Goal: Information Seeking & Learning: Learn about a topic

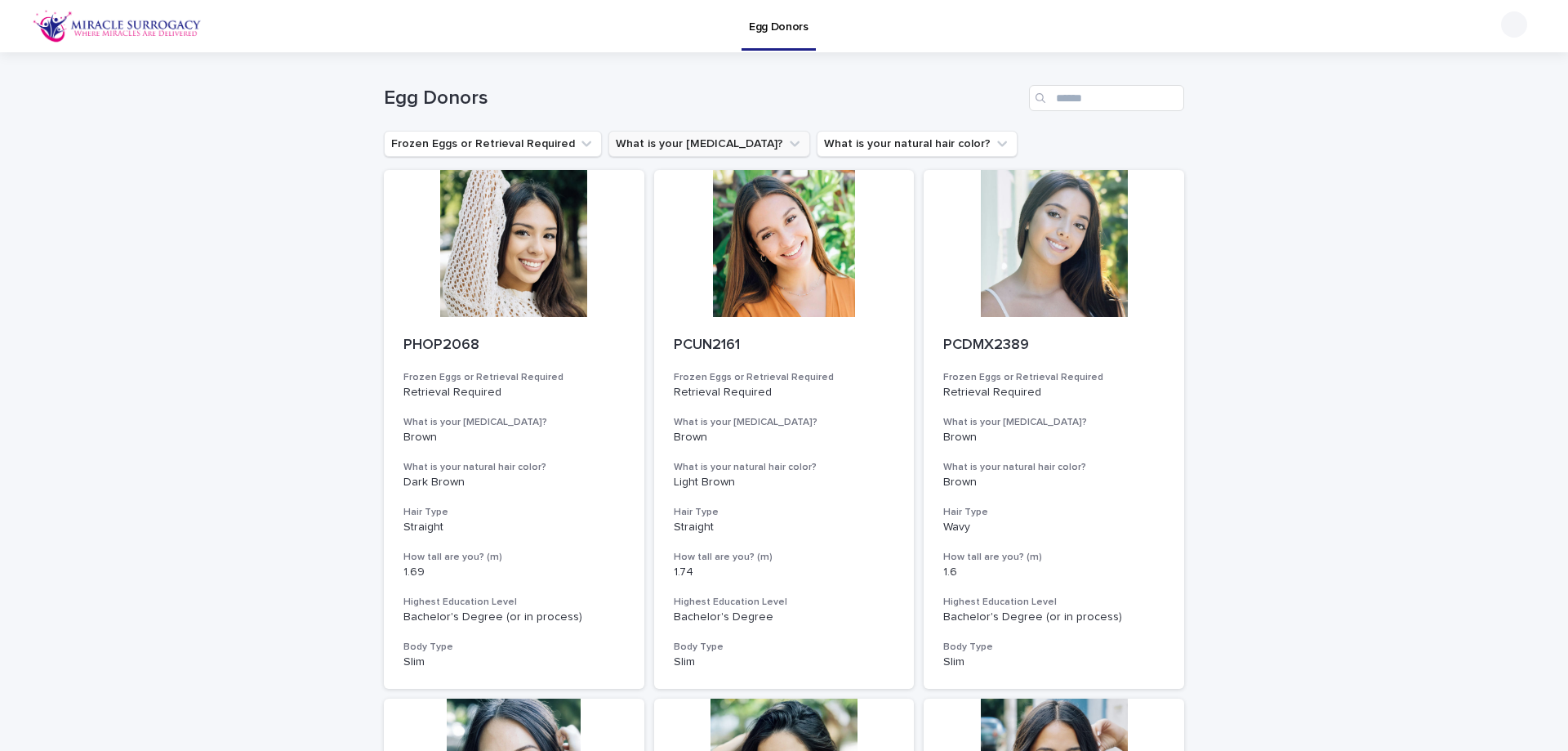
click at [694, 146] on button "What is your [MEDICAL_DATA]?" at bounding box center [709, 144] width 202 height 26
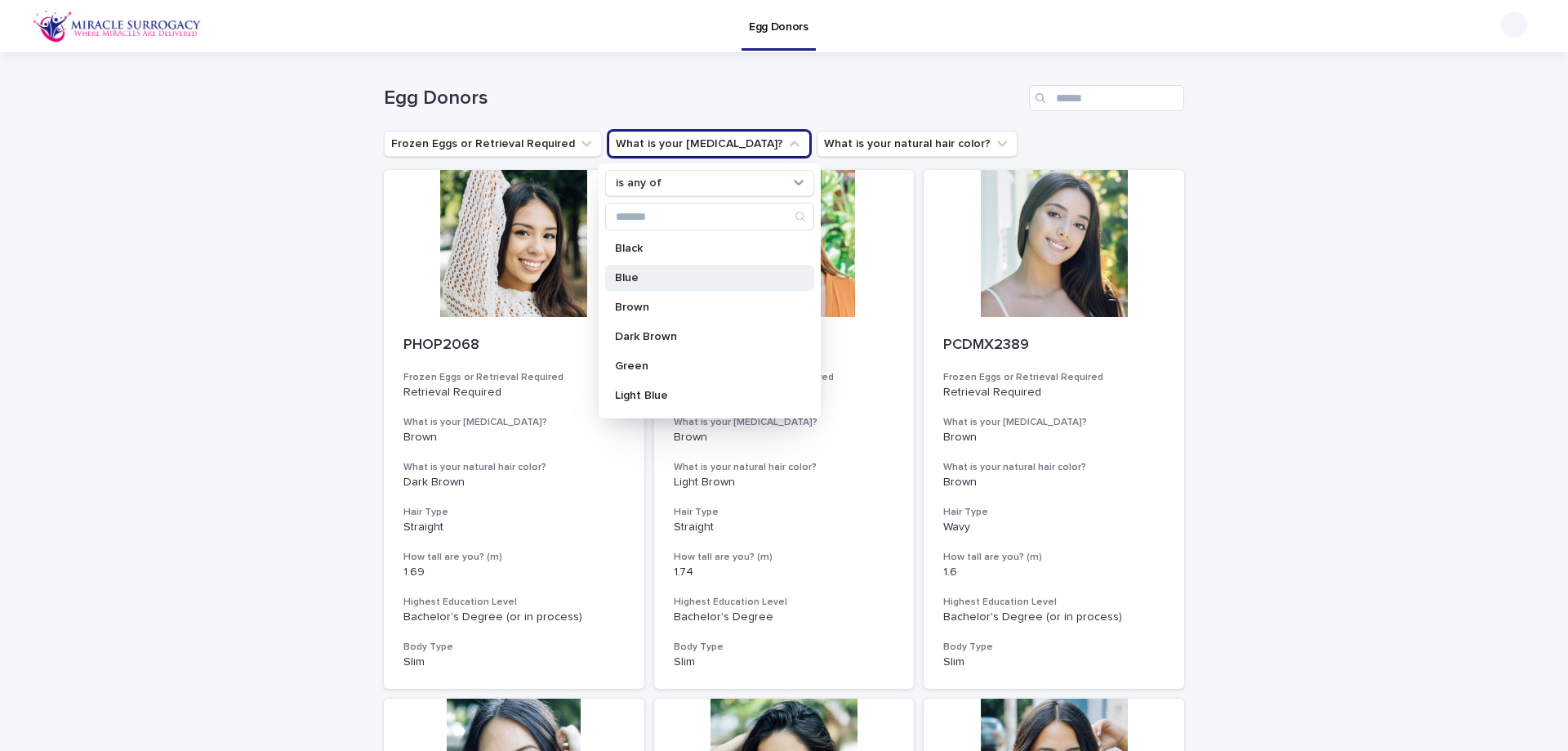
click at [672, 279] on p "Blue" at bounding box center [701, 277] width 173 height 11
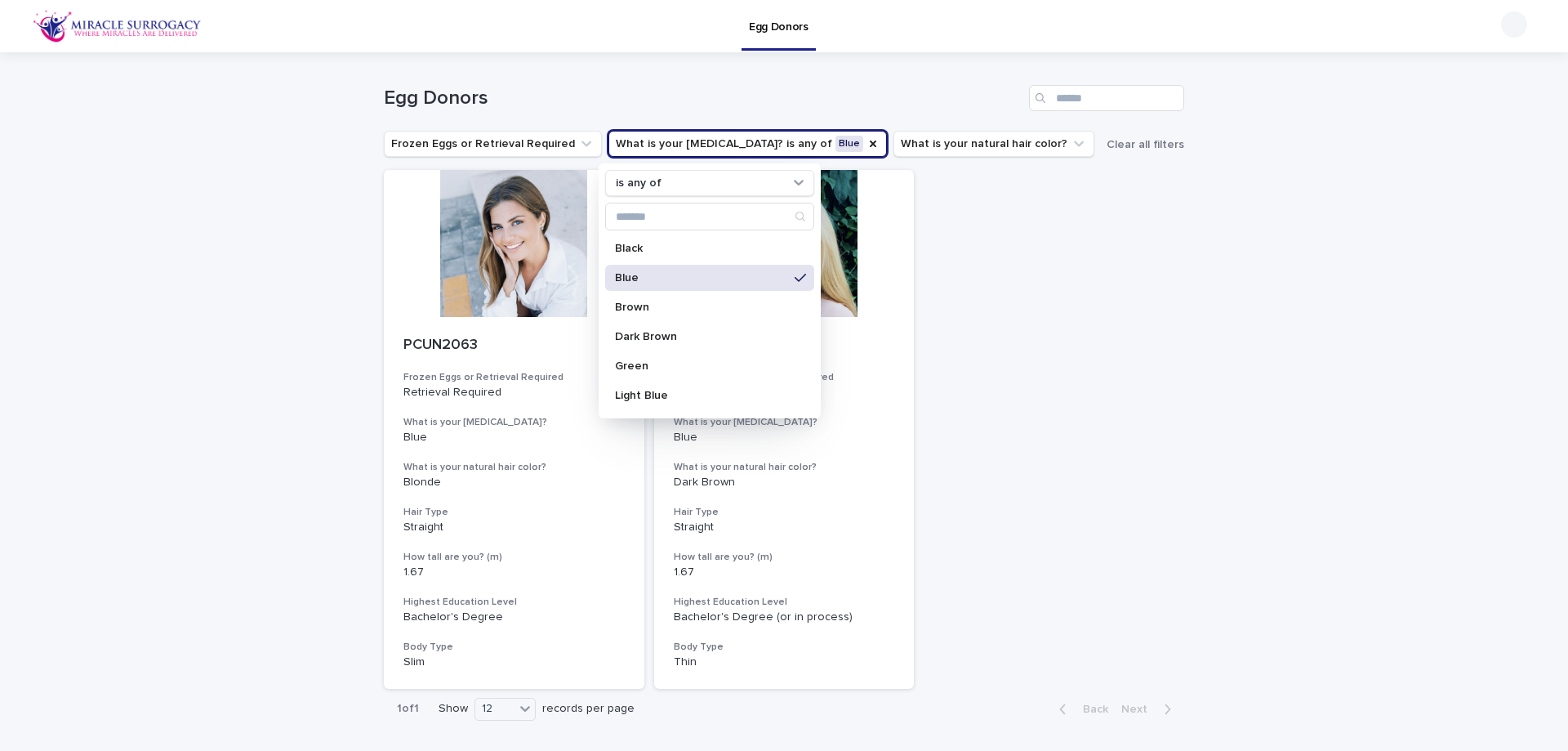
click at [1325, 372] on div "Loading... Saving… Loading... Saving… Egg Donors Frozen Eggs or Retrieval Requi…" at bounding box center [784, 432] width 1568 height 759
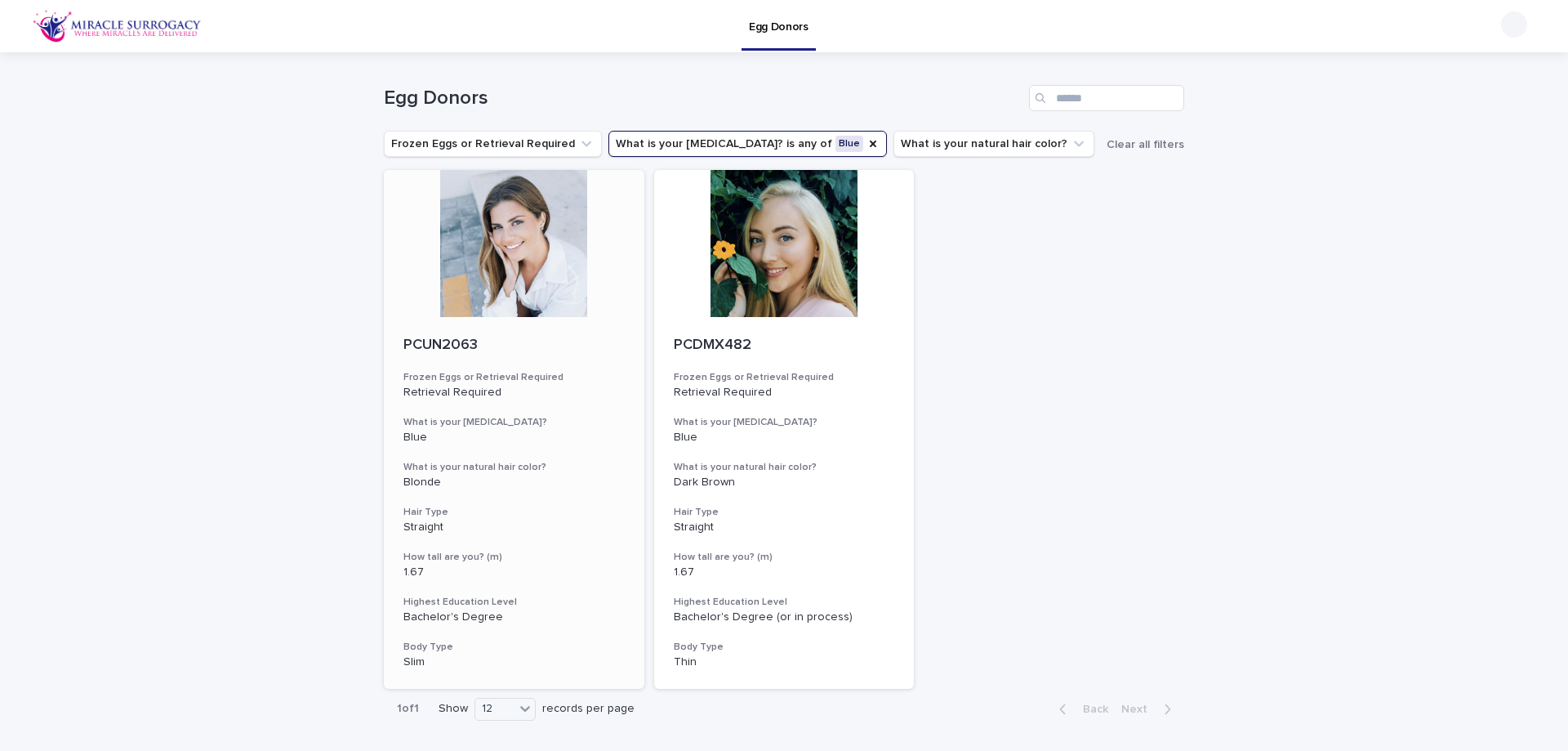
click at [563, 389] on p "Retrieval Required" at bounding box center [514, 392] width 221 height 14
click at [840, 376] on h3 "Frozen Eggs or Retrieval Required" at bounding box center [784, 377] width 221 height 13
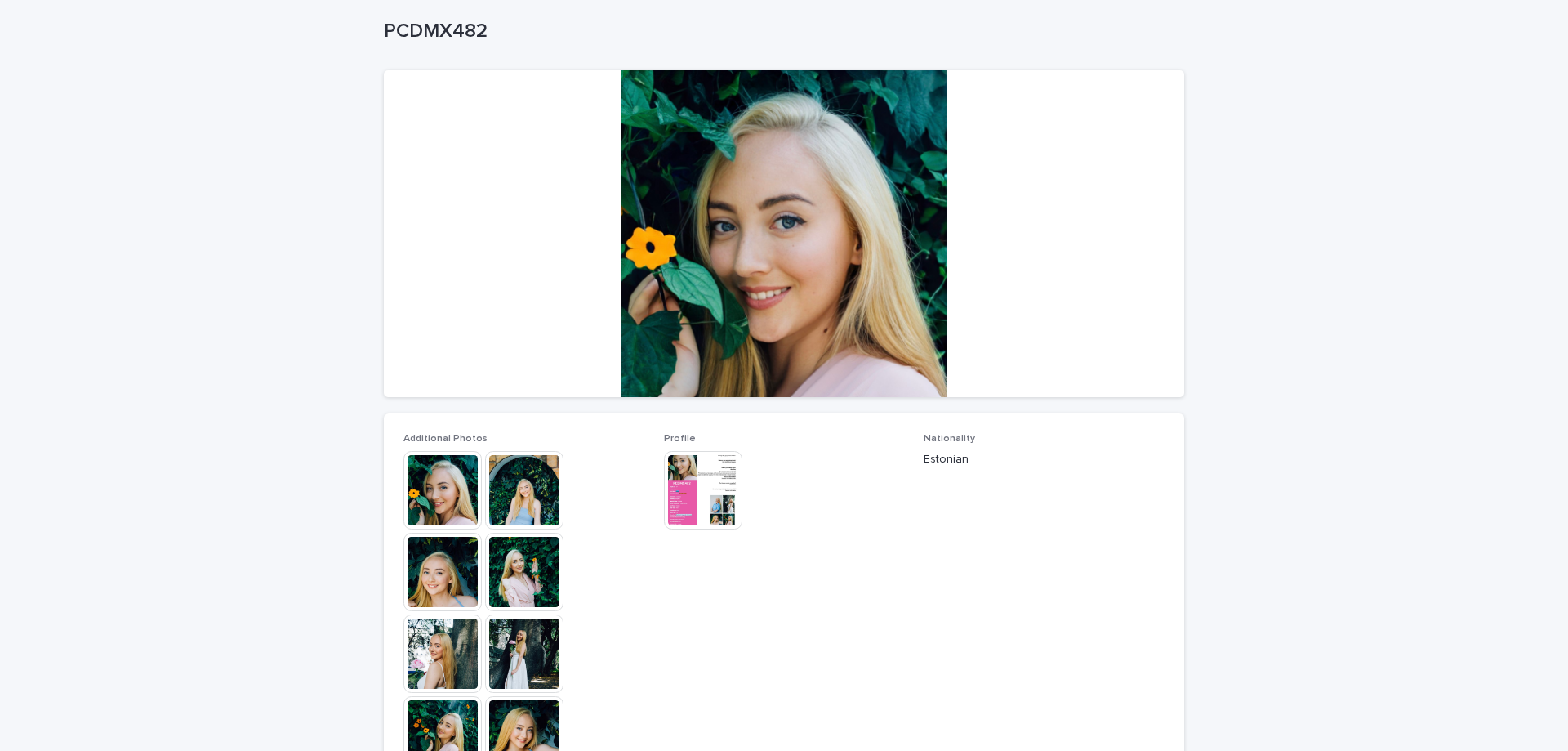
scroll to position [245, 0]
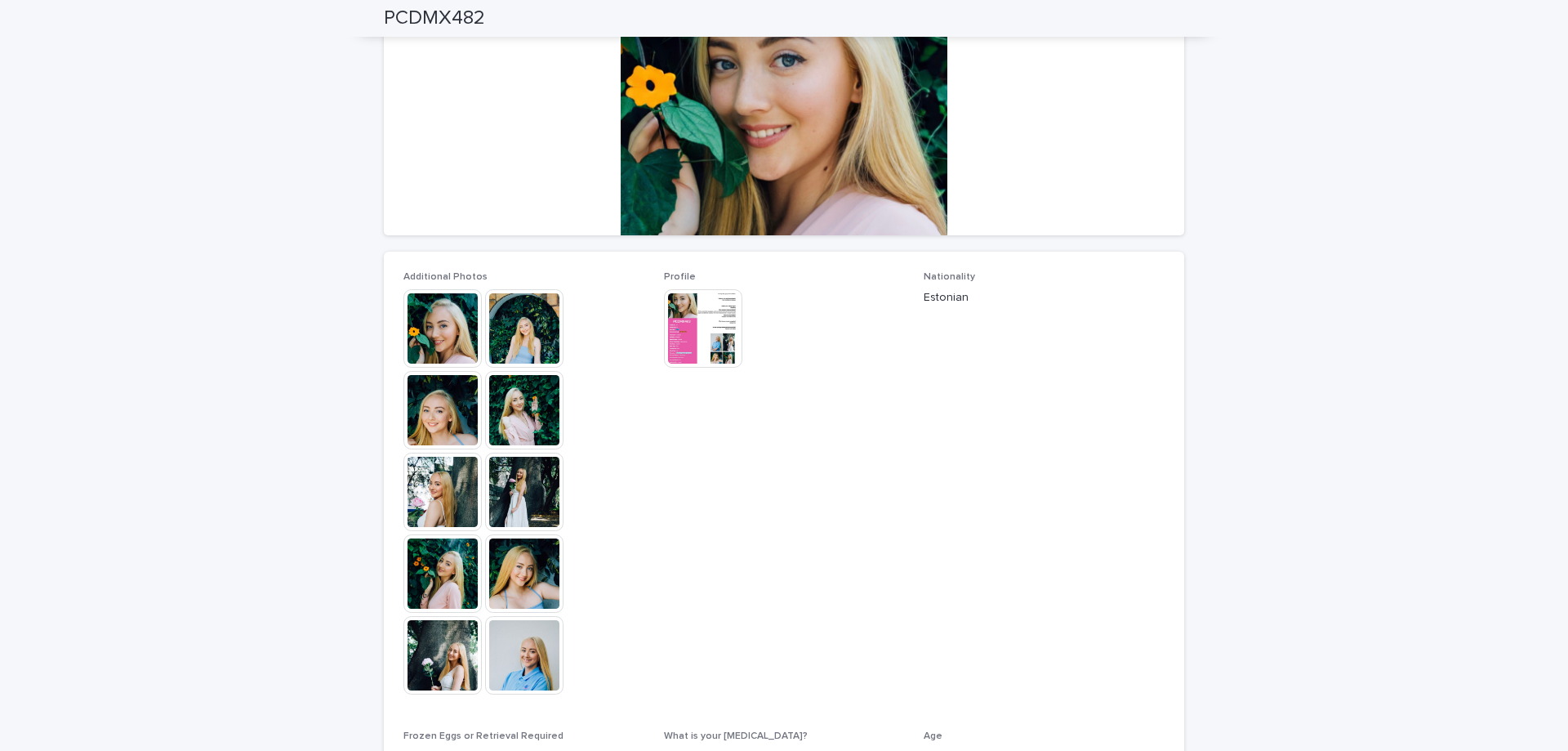
click at [699, 348] on img at bounding box center [702, 328] width 78 height 78
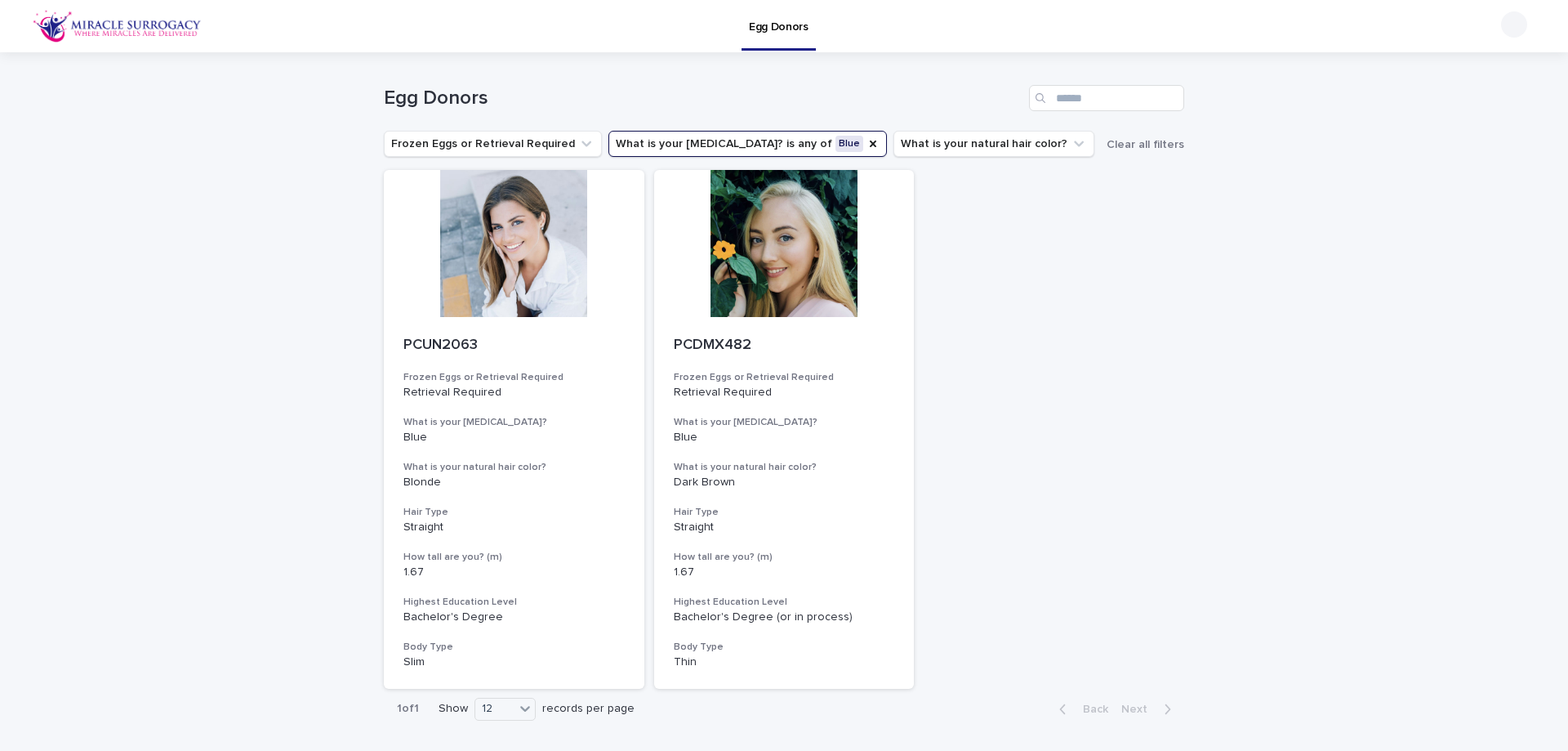
click at [131, 21] on img at bounding box center [117, 25] width 169 height 32
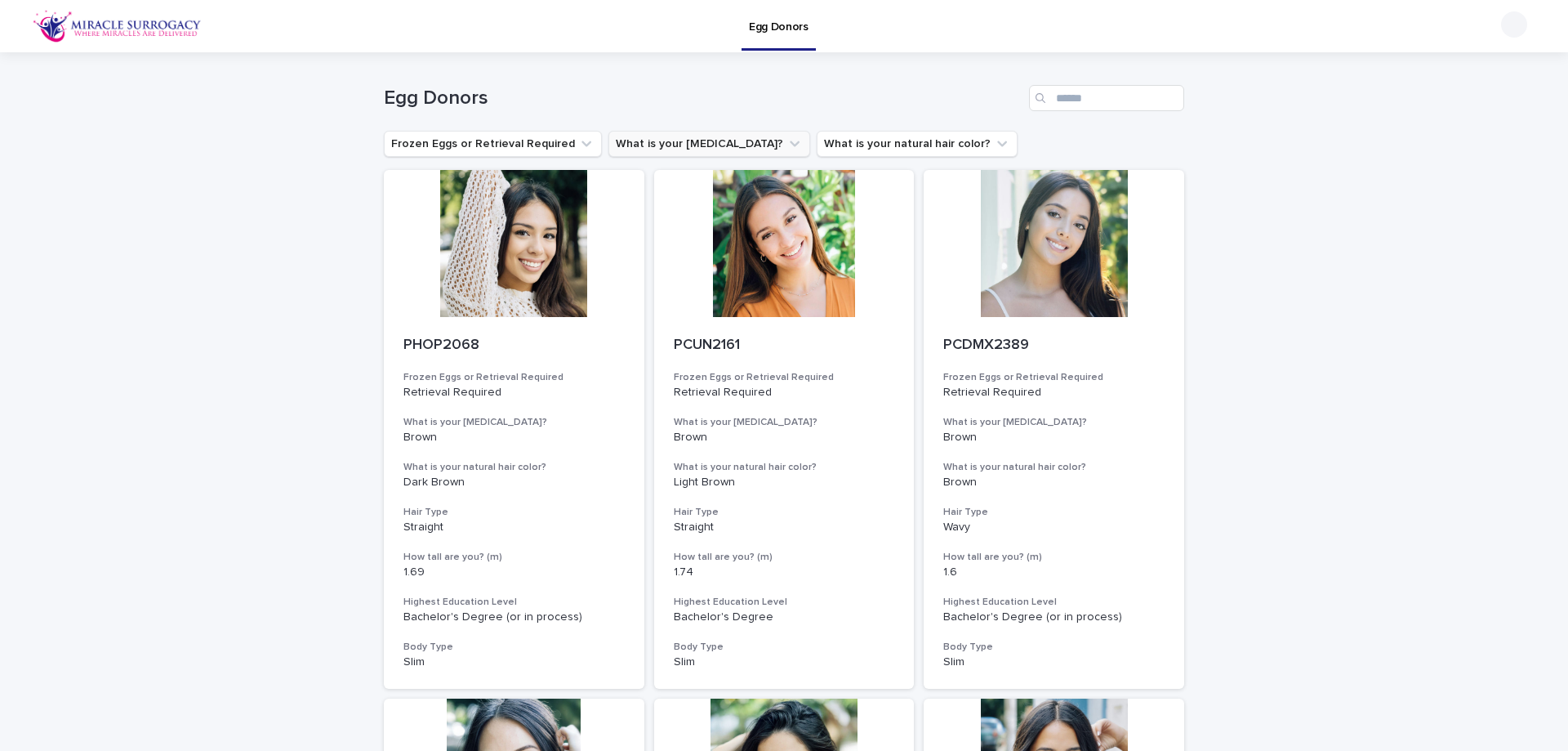
click at [645, 137] on button "What is your [MEDICAL_DATA]?" at bounding box center [709, 144] width 202 height 26
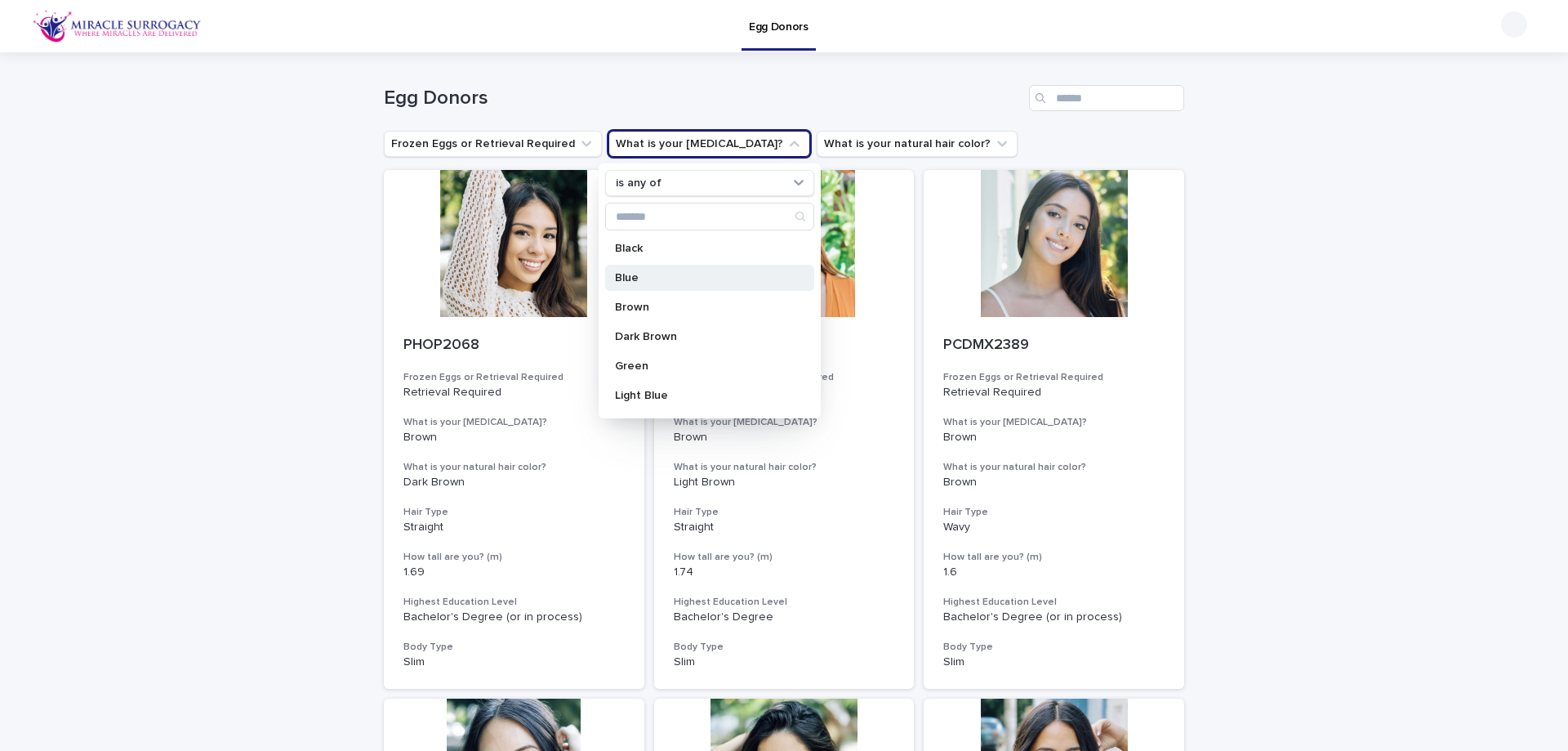
click at [705, 271] on div "Blue" at bounding box center [709, 278] width 209 height 26
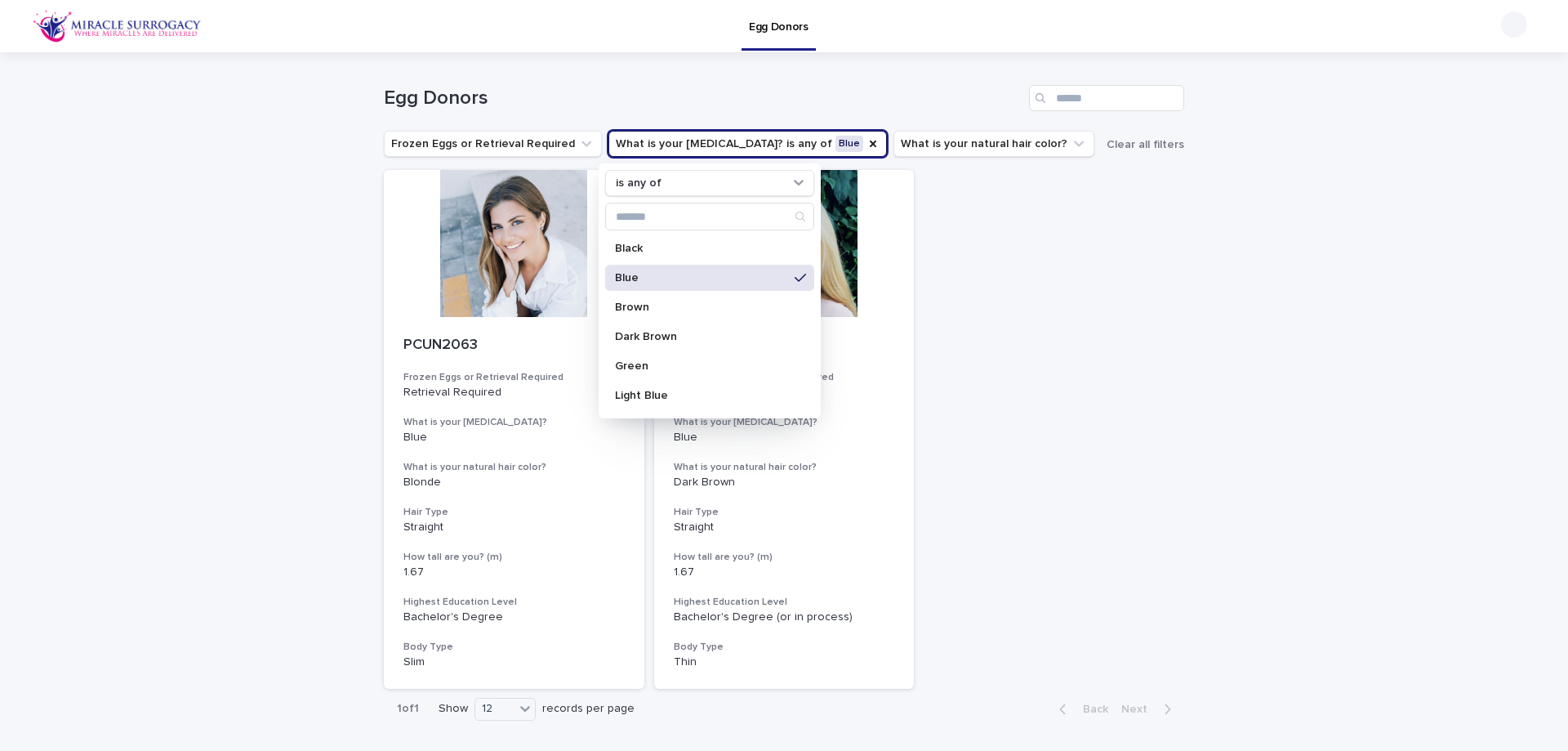
click at [1194, 349] on div "Loading... Saving… Loading... Saving… Egg Donors Frozen Eggs or Retrieval Requi…" at bounding box center [784, 432] width 1568 height 759
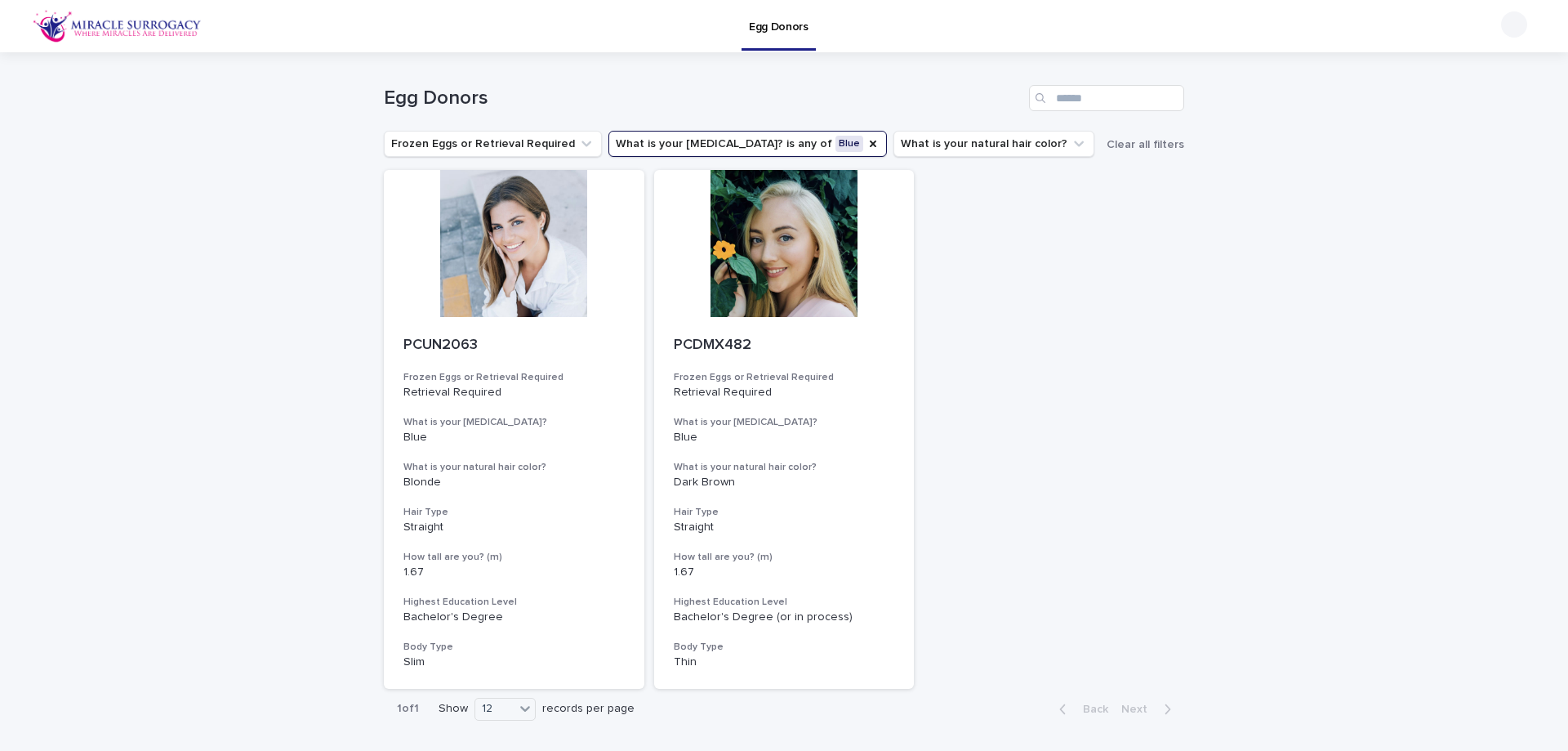
click at [745, 146] on button "What is your [MEDICAL_DATA]? is any of Blue" at bounding box center [747, 144] width 278 height 26
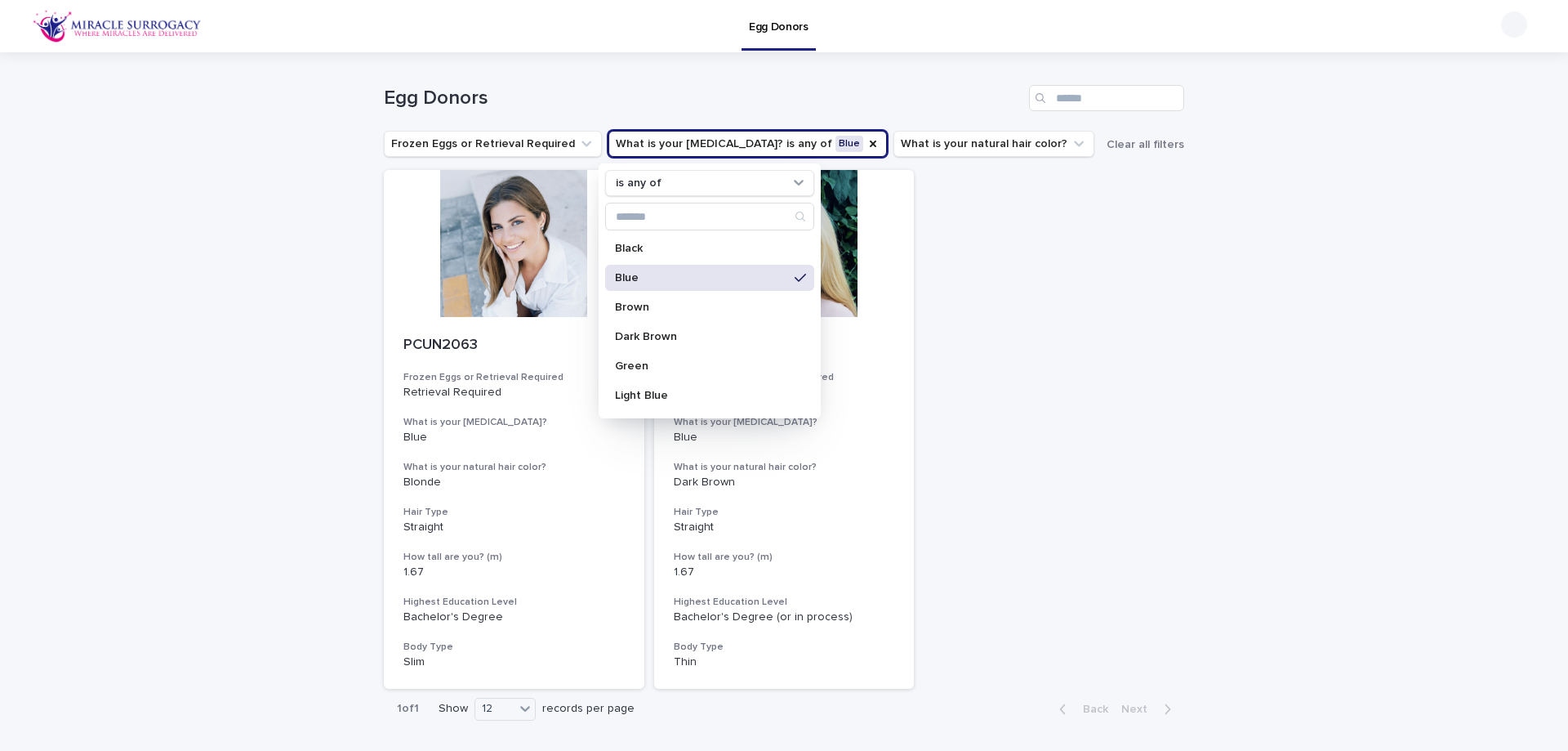
click at [752, 281] on p "Blue" at bounding box center [701, 277] width 173 height 11
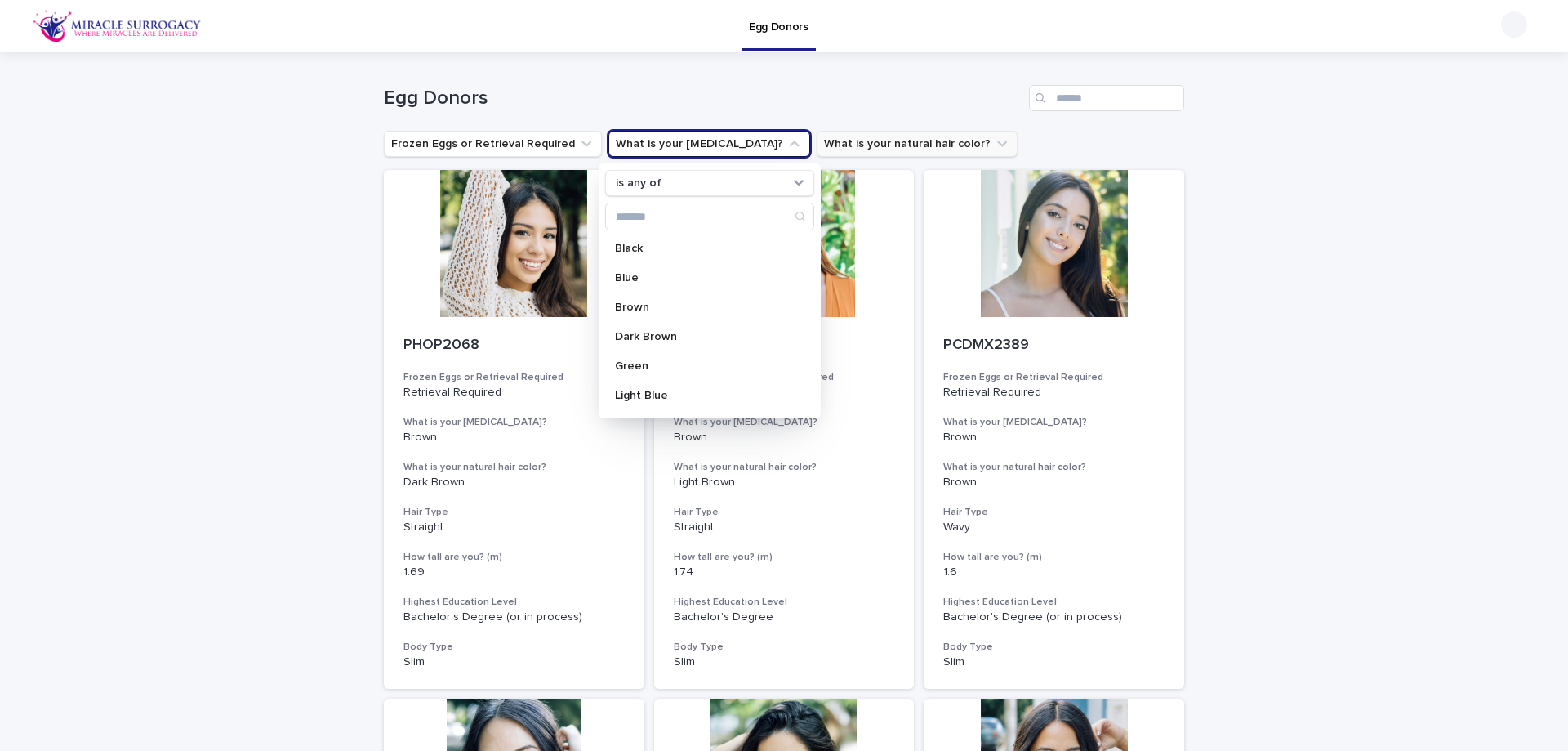
click at [917, 144] on button "What is your natural hair color?" at bounding box center [916, 144] width 201 height 26
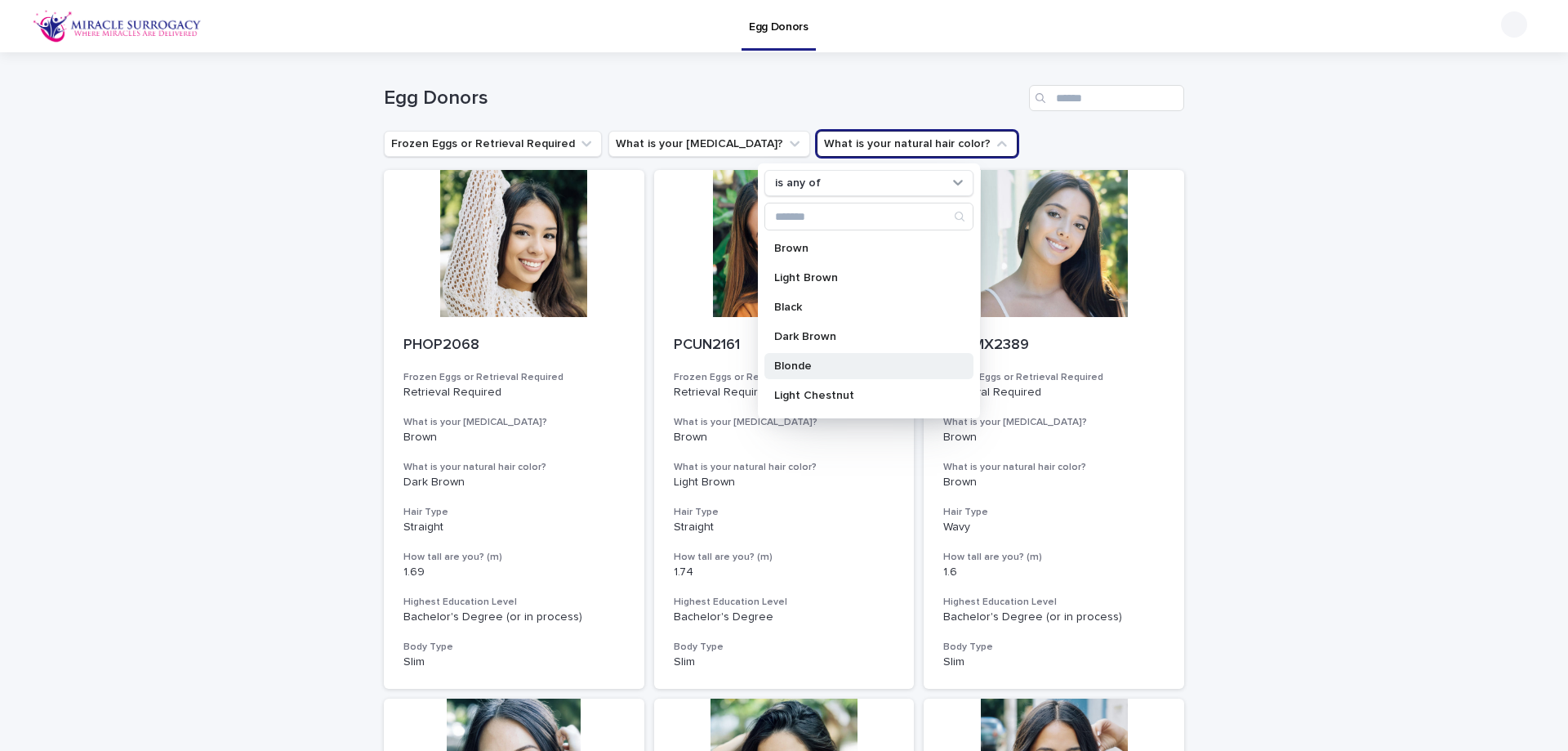
click at [845, 363] on p "Blonde" at bounding box center [860, 366] width 173 height 11
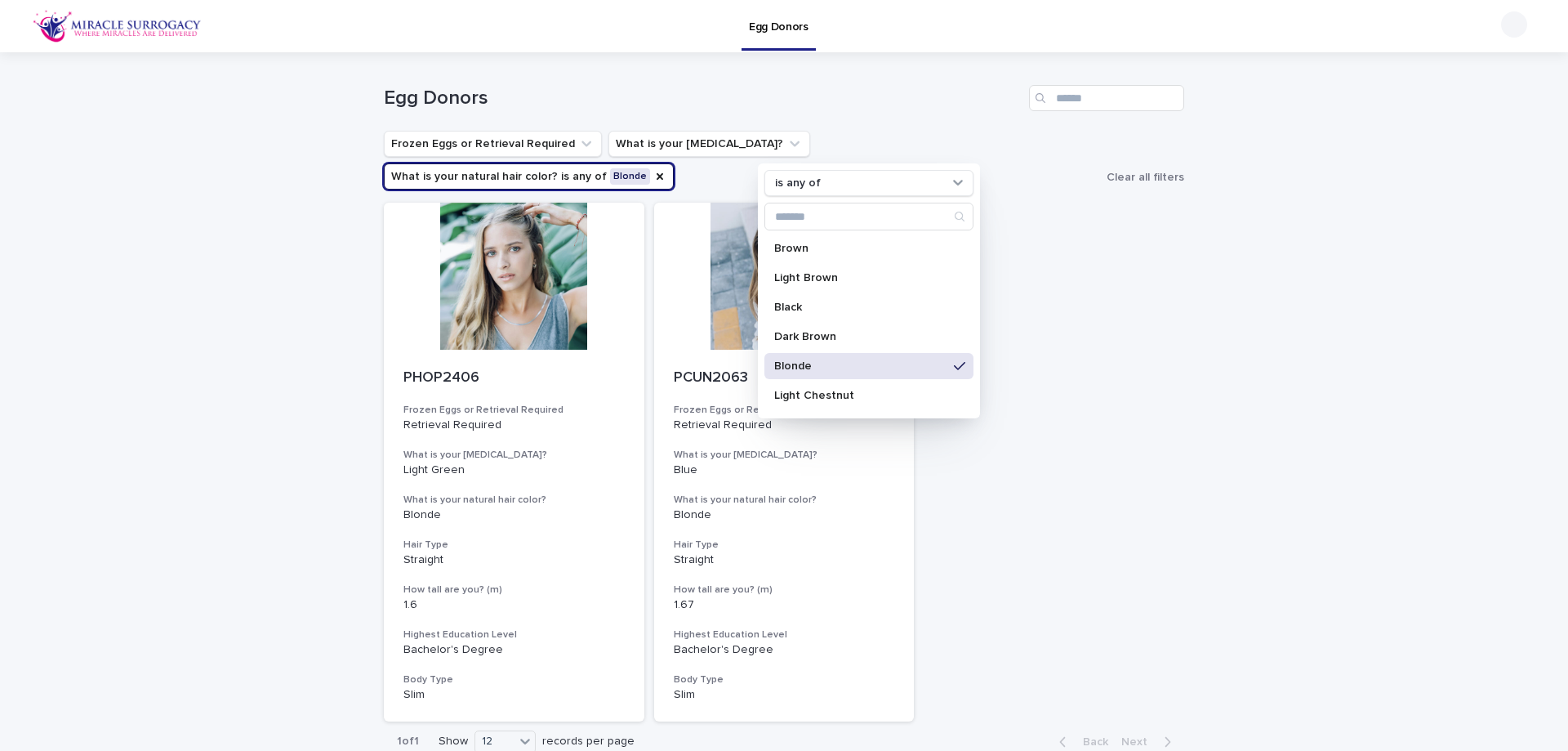
click at [1309, 344] on div "Loading... Saving… Loading... Saving… Egg Donors Frozen Eggs or Retrieval Requi…" at bounding box center [784, 448] width 1568 height 791
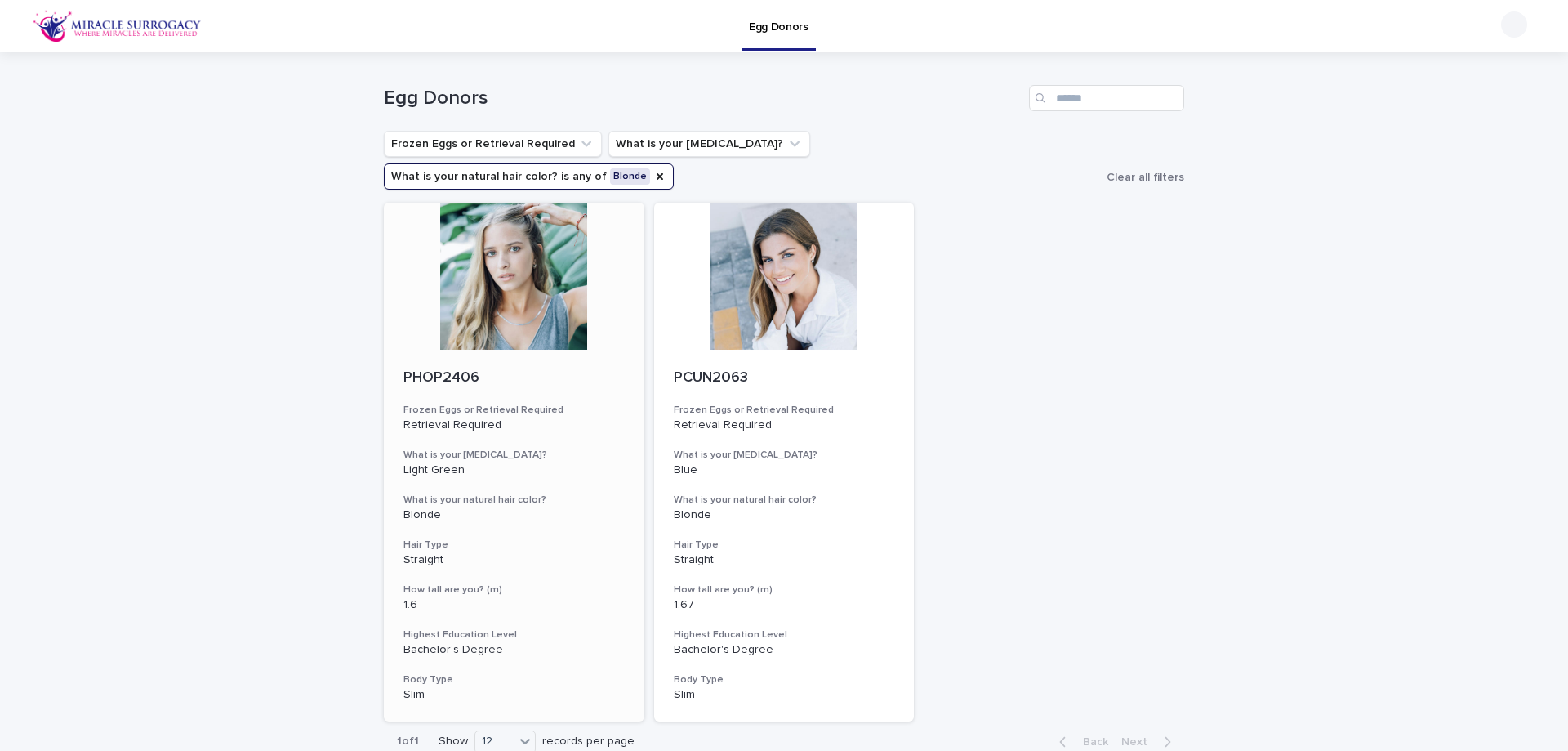
click at [539, 404] on h3 "Frozen Eggs or Retrieval Required" at bounding box center [514, 410] width 221 height 13
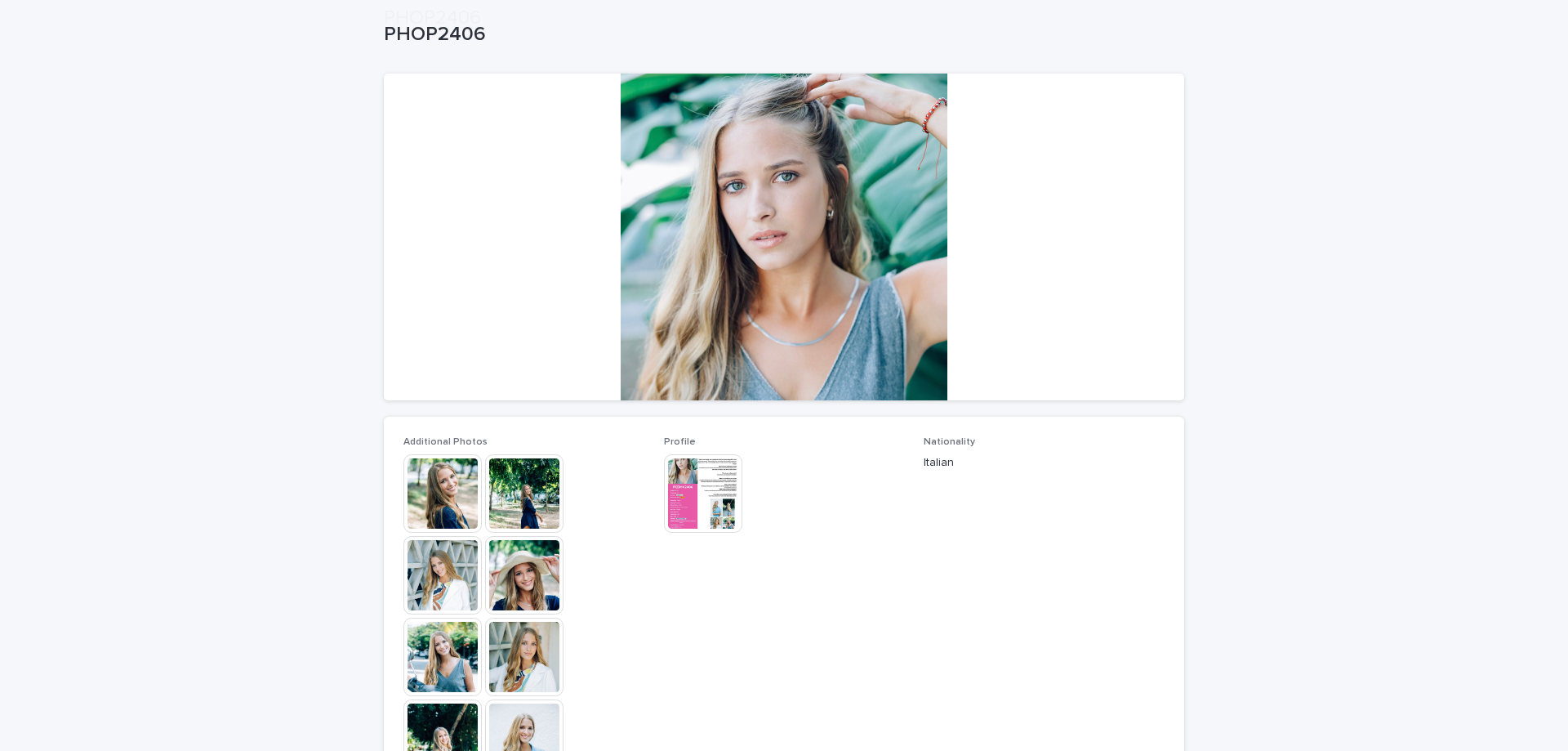
scroll to position [245, 0]
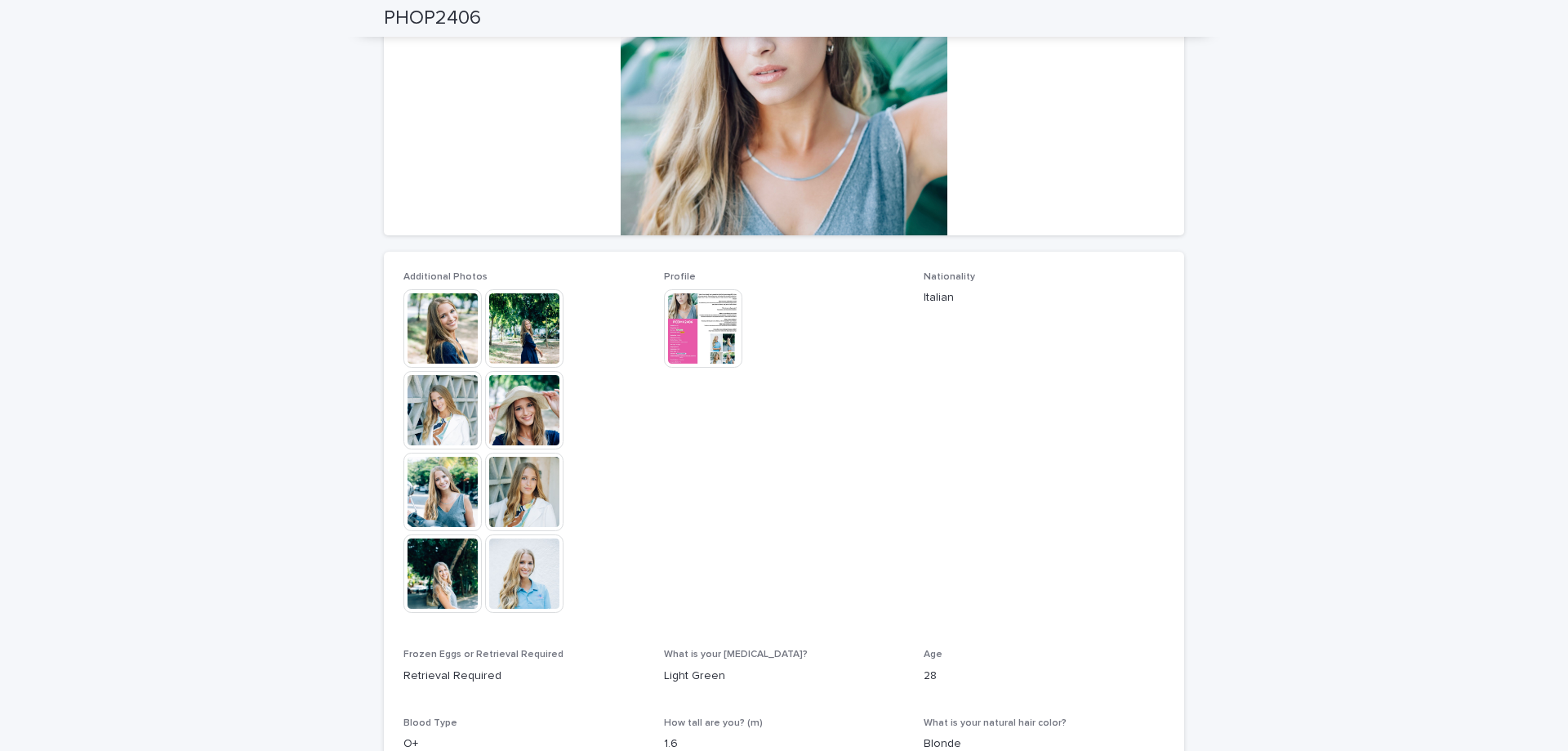
click at [446, 321] on img at bounding box center [442, 328] width 78 height 78
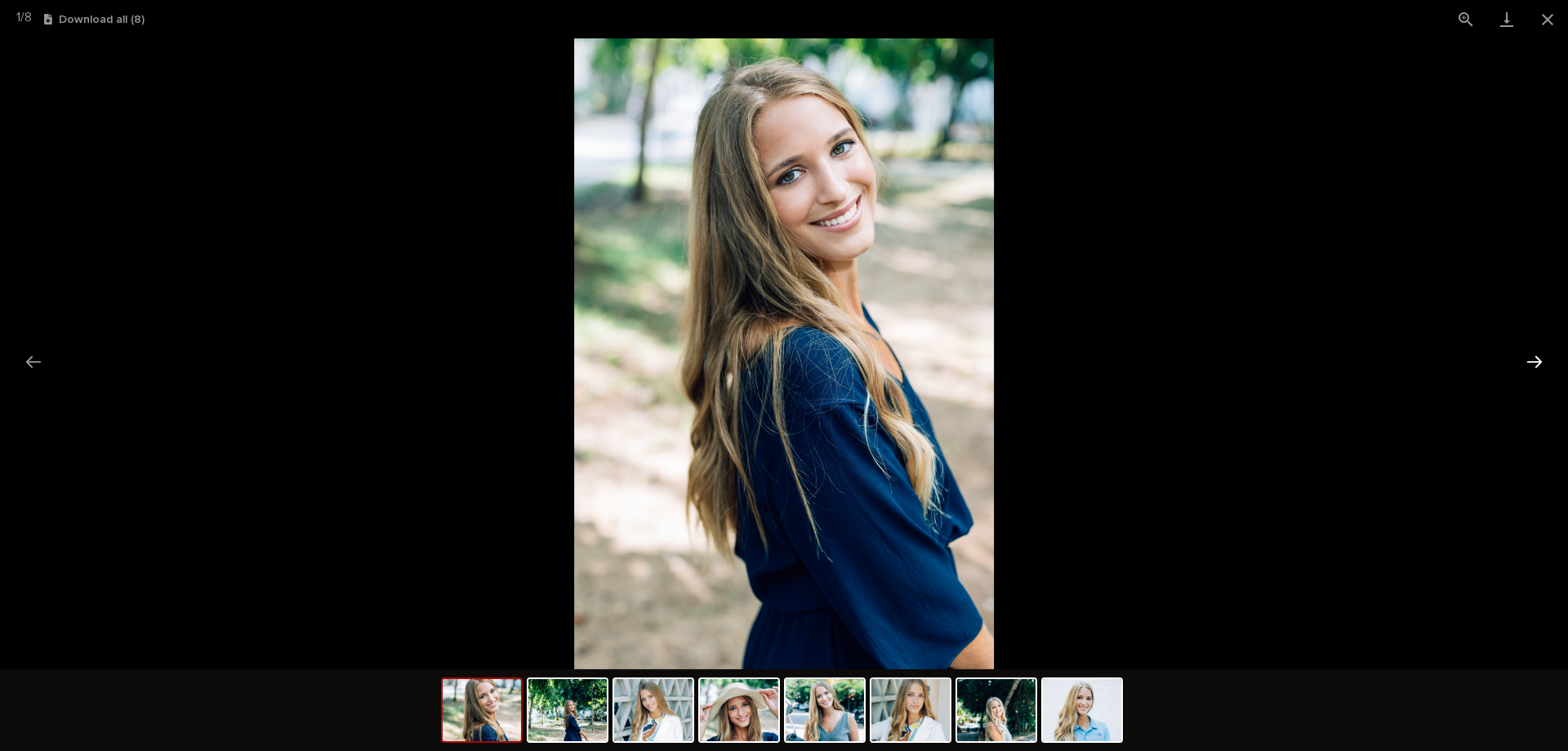
click at [1534, 362] on button "Next slide" at bounding box center [1534, 361] width 34 height 32
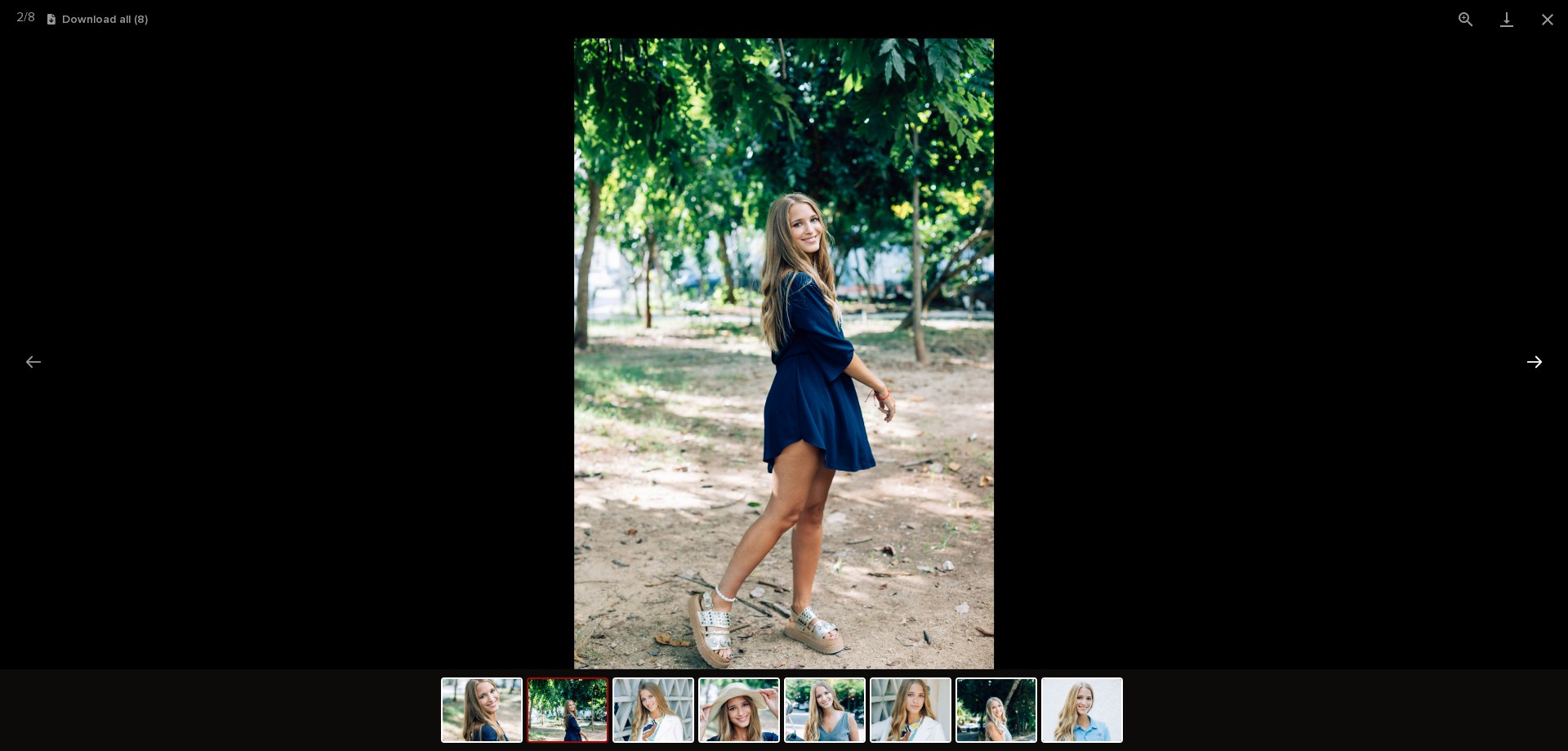
click at [1534, 362] on button "Next slide" at bounding box center [1534, 361] width 34 height 32
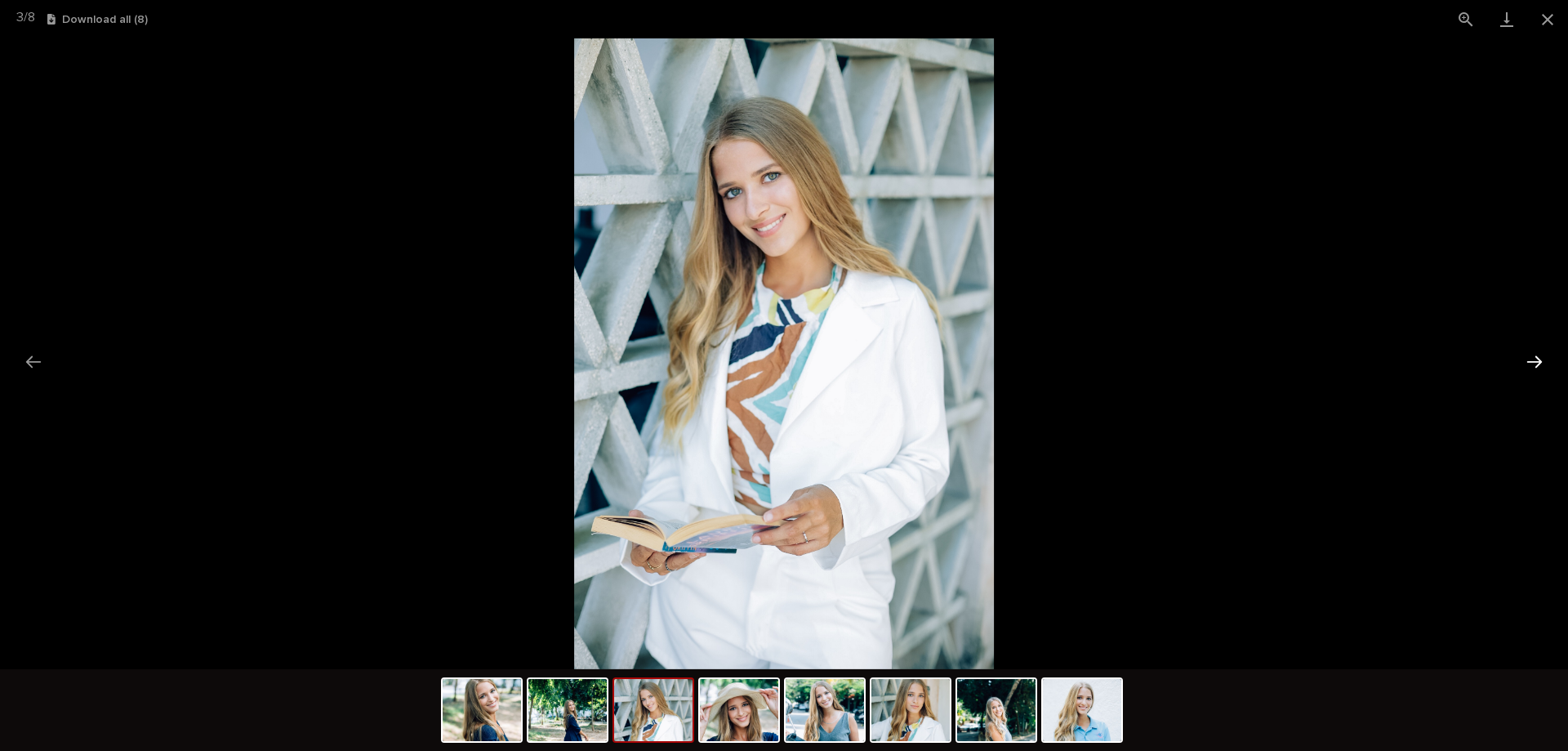
click at [1534, 362] on button "Next slide" at bounding box center [1534, 361] width 34 height 32
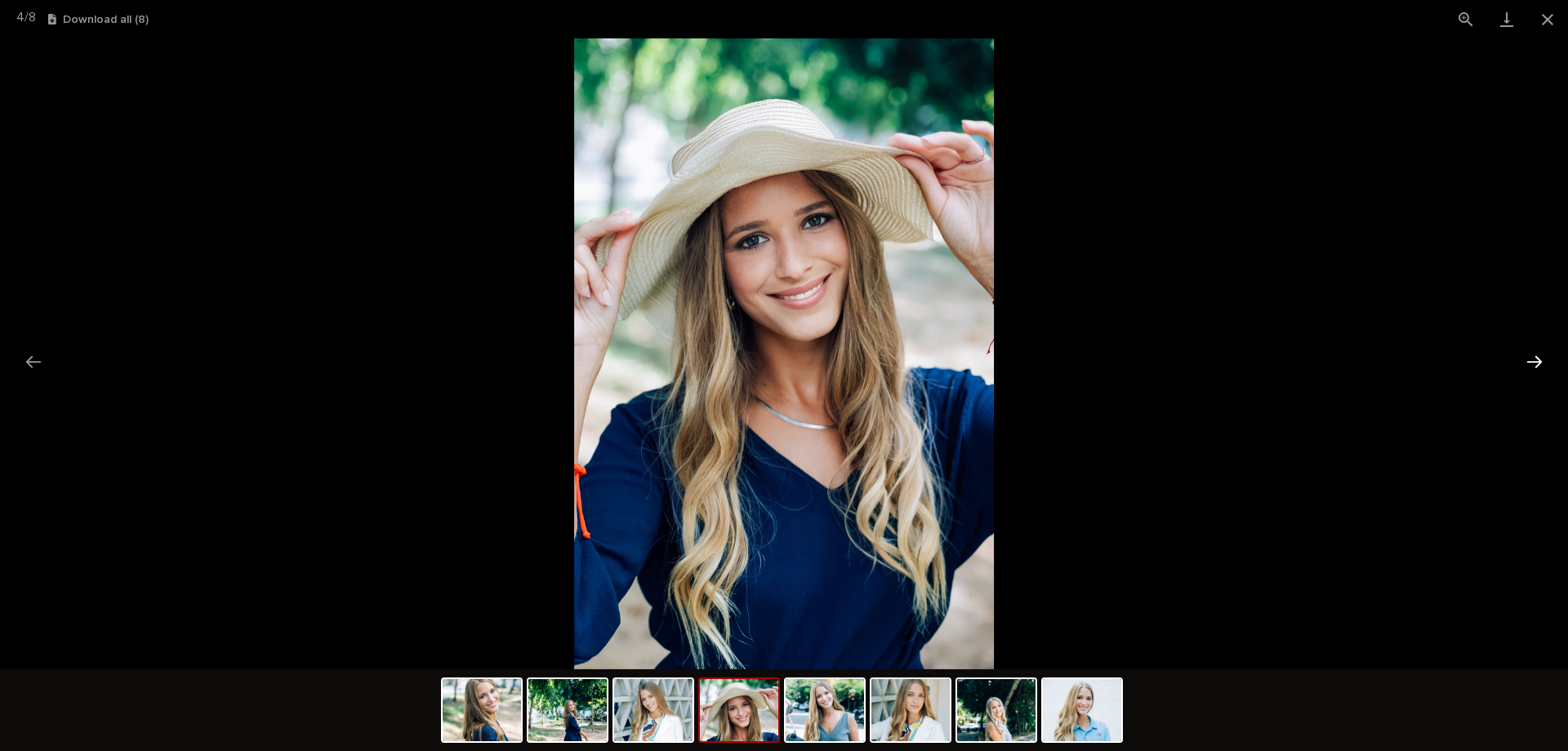
click at [1534, 362] on button "Next slide" at bounding box center [1534, 361] width 34 height 32
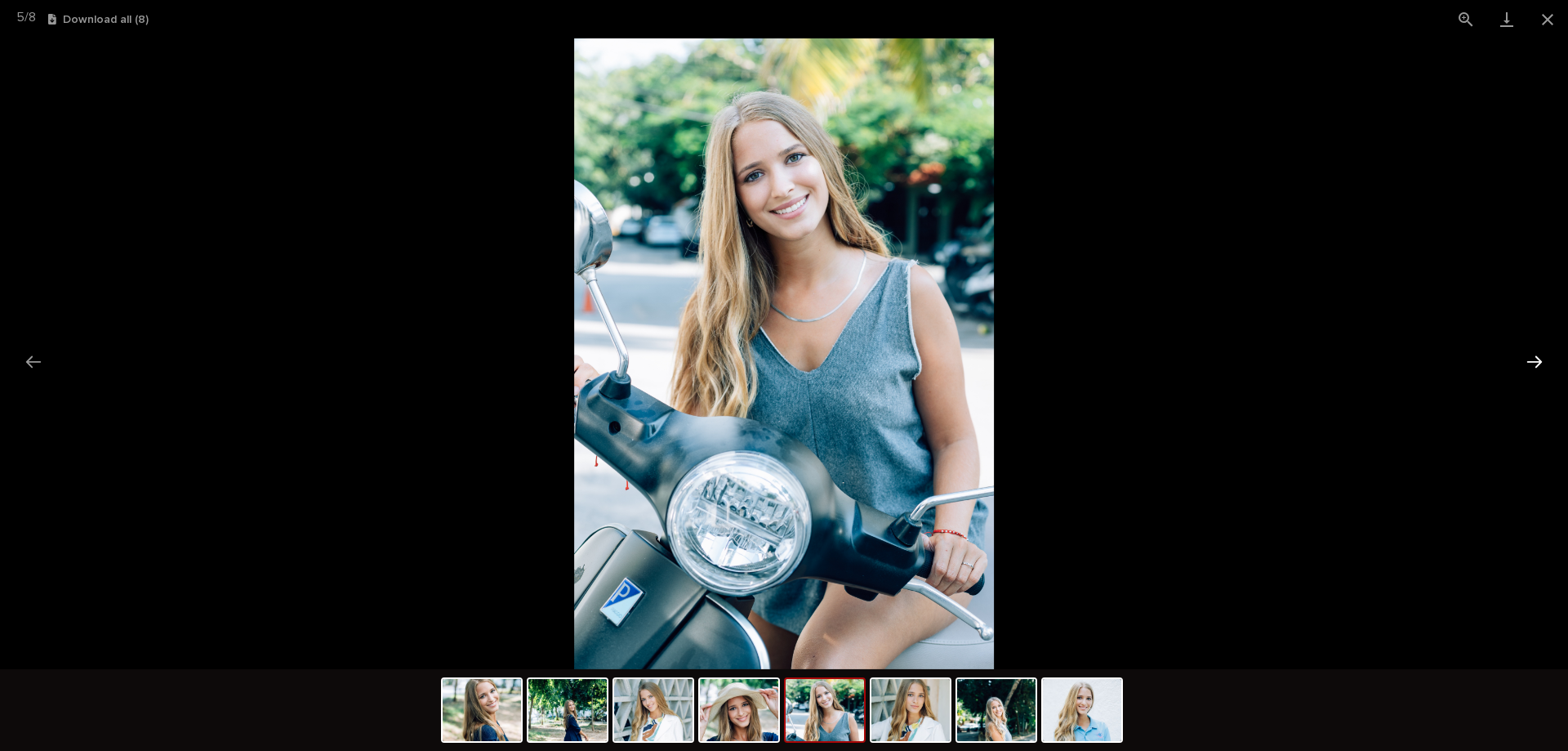
click at [1534, 362] on button "Next slide" at bounding box center [1534, 361] width 34 height 32
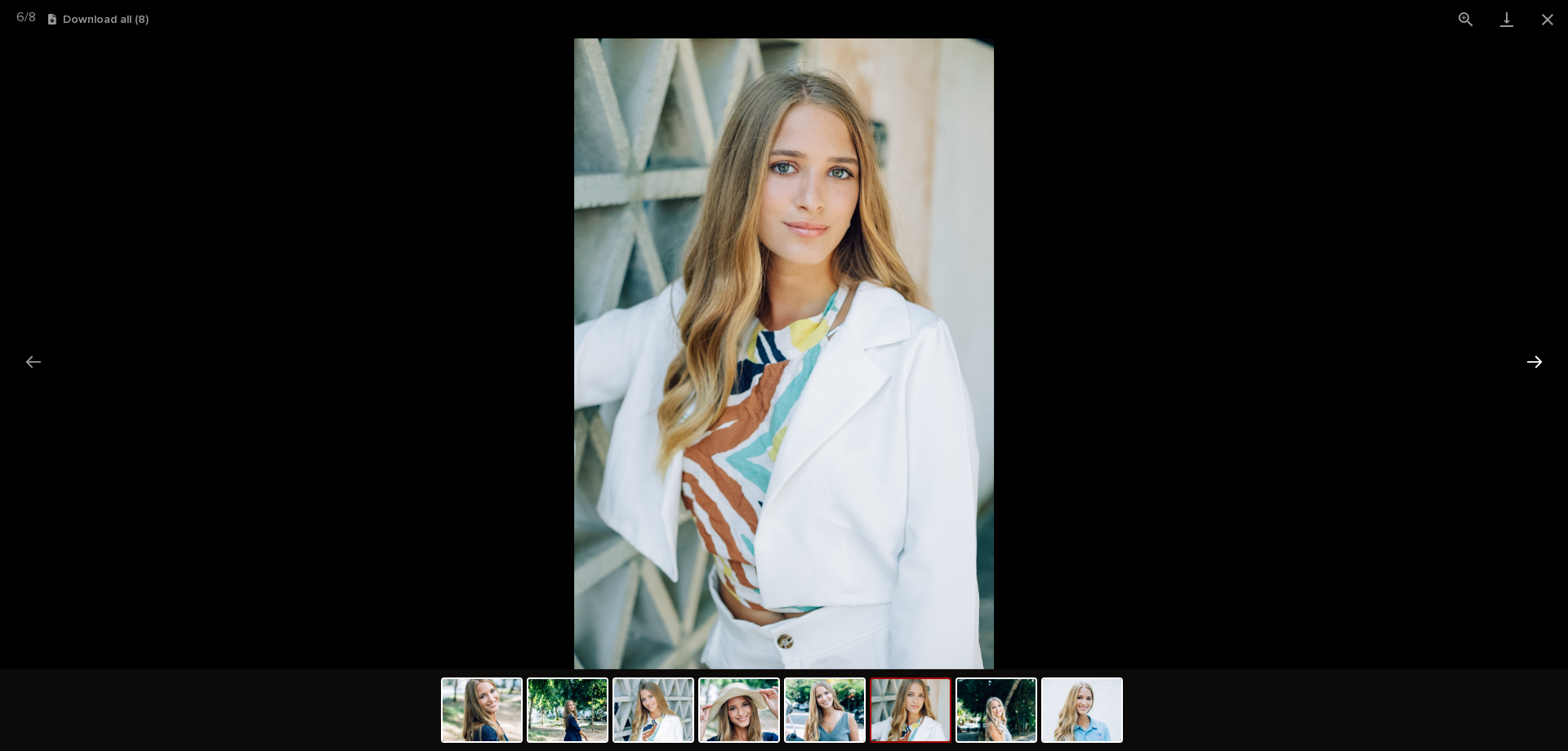
click at [1534, 362] on button "Next slide" at bounding box center [1534, 361] width 34 height 32
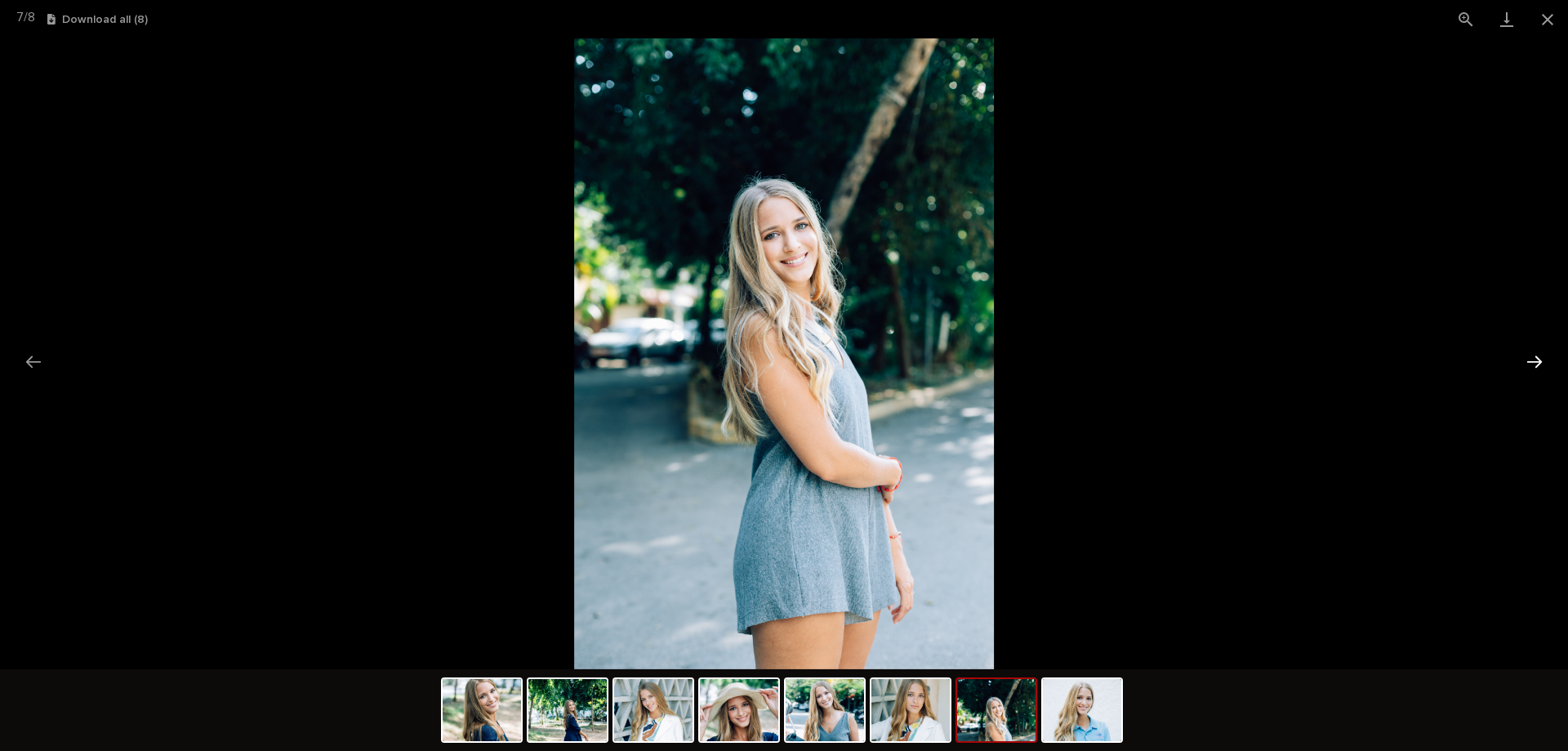
click at [1534, 362] on button "Next slide" at bounding box center [1534, 361] width 34 height 32
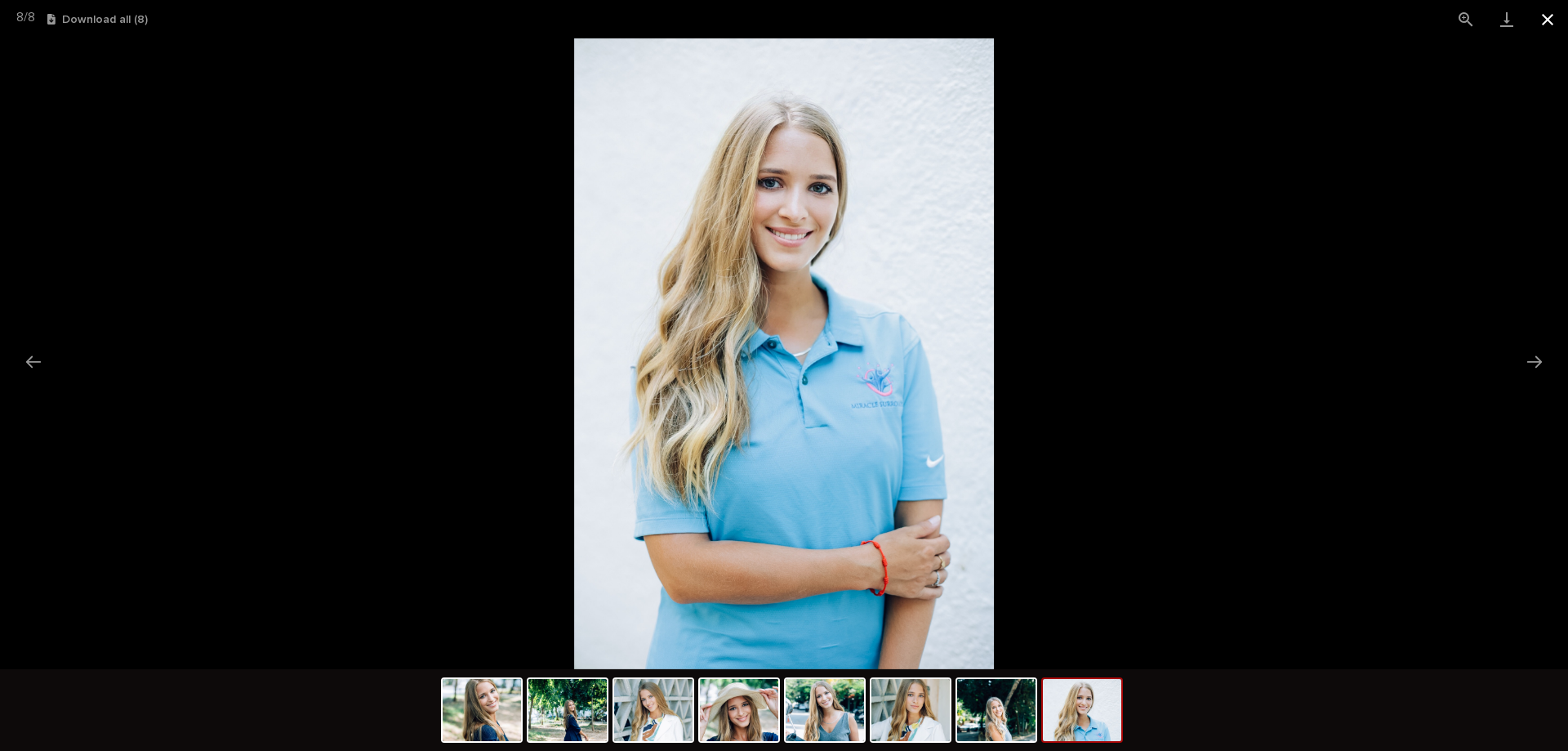
click at [1555, 25] on button "Close gallery" at bounding box center [1547, 19] width 41 height 39
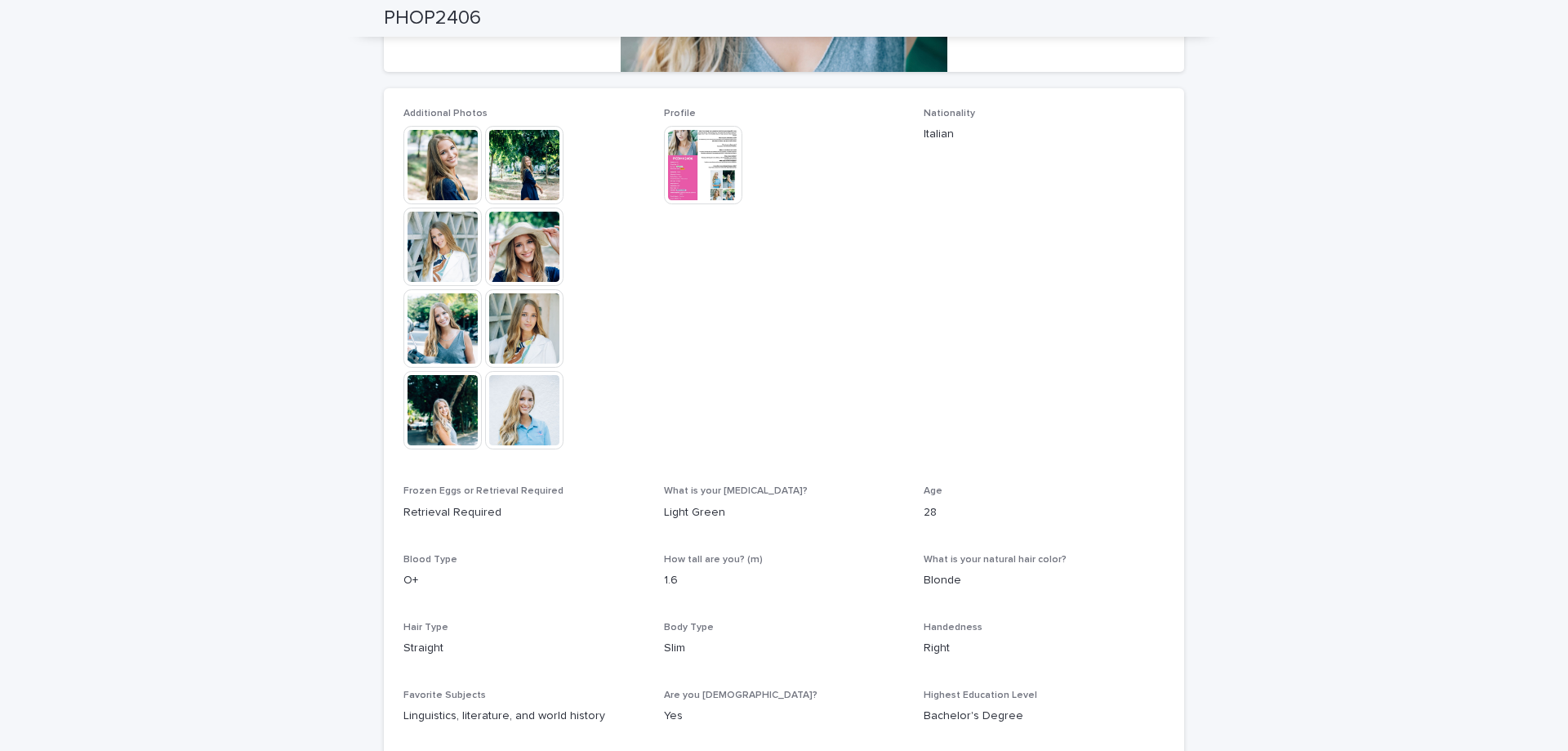
scroll to position [490, 0]
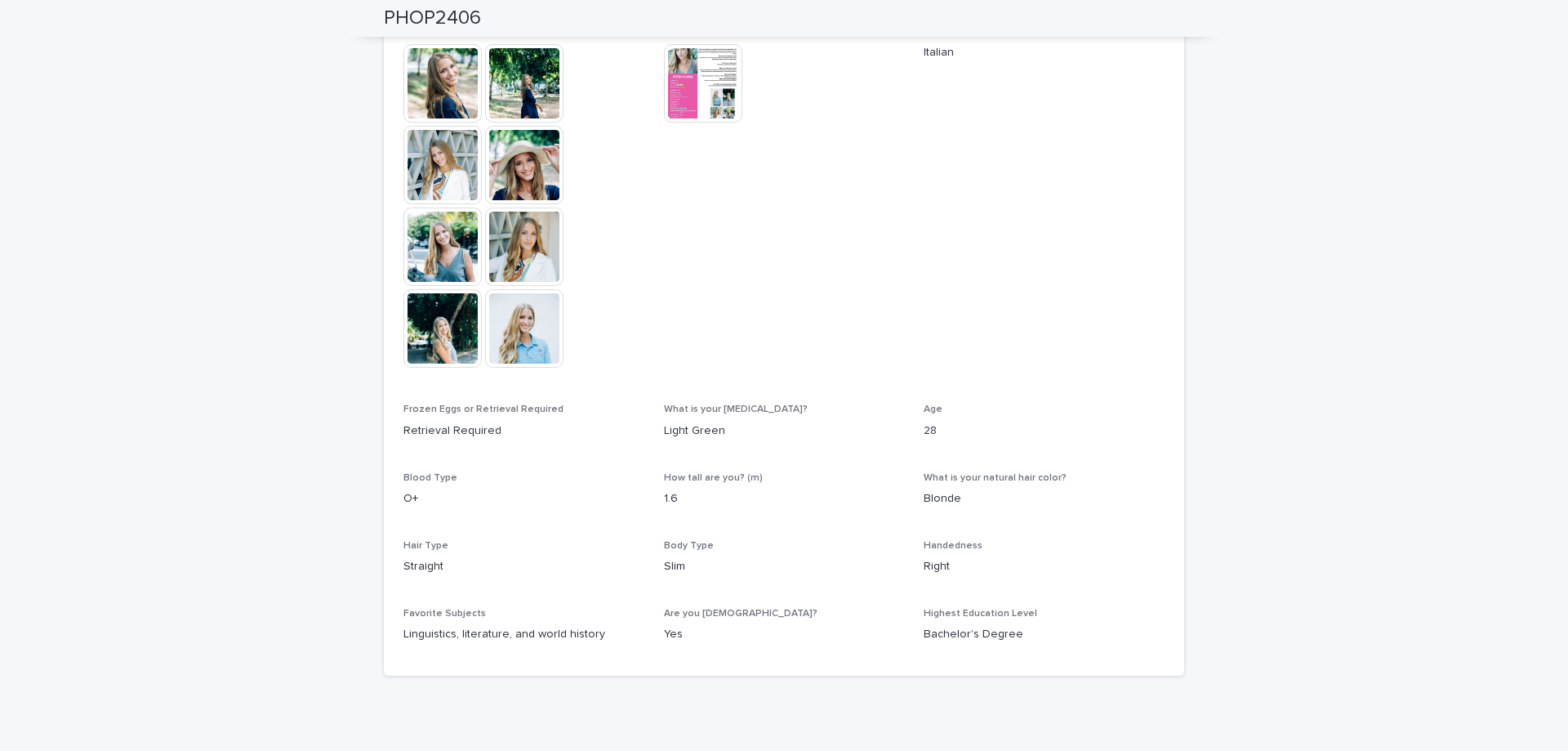
click at [703, 100] on img at bounding box center [702, 82] width 78 height 78
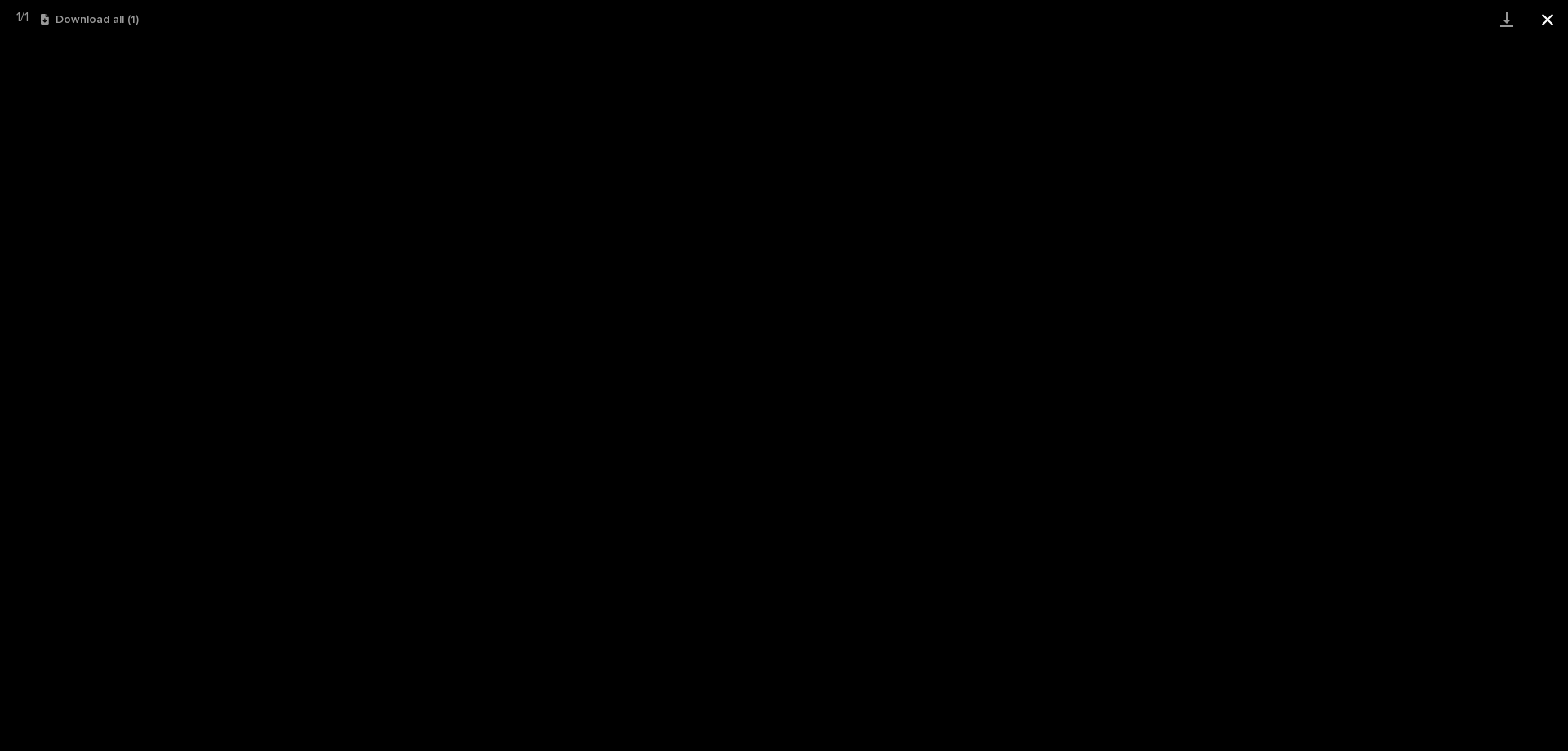
click at [1542, 24] on button "Close gallery" at bounding box center [1547, 19] width 41 height 39
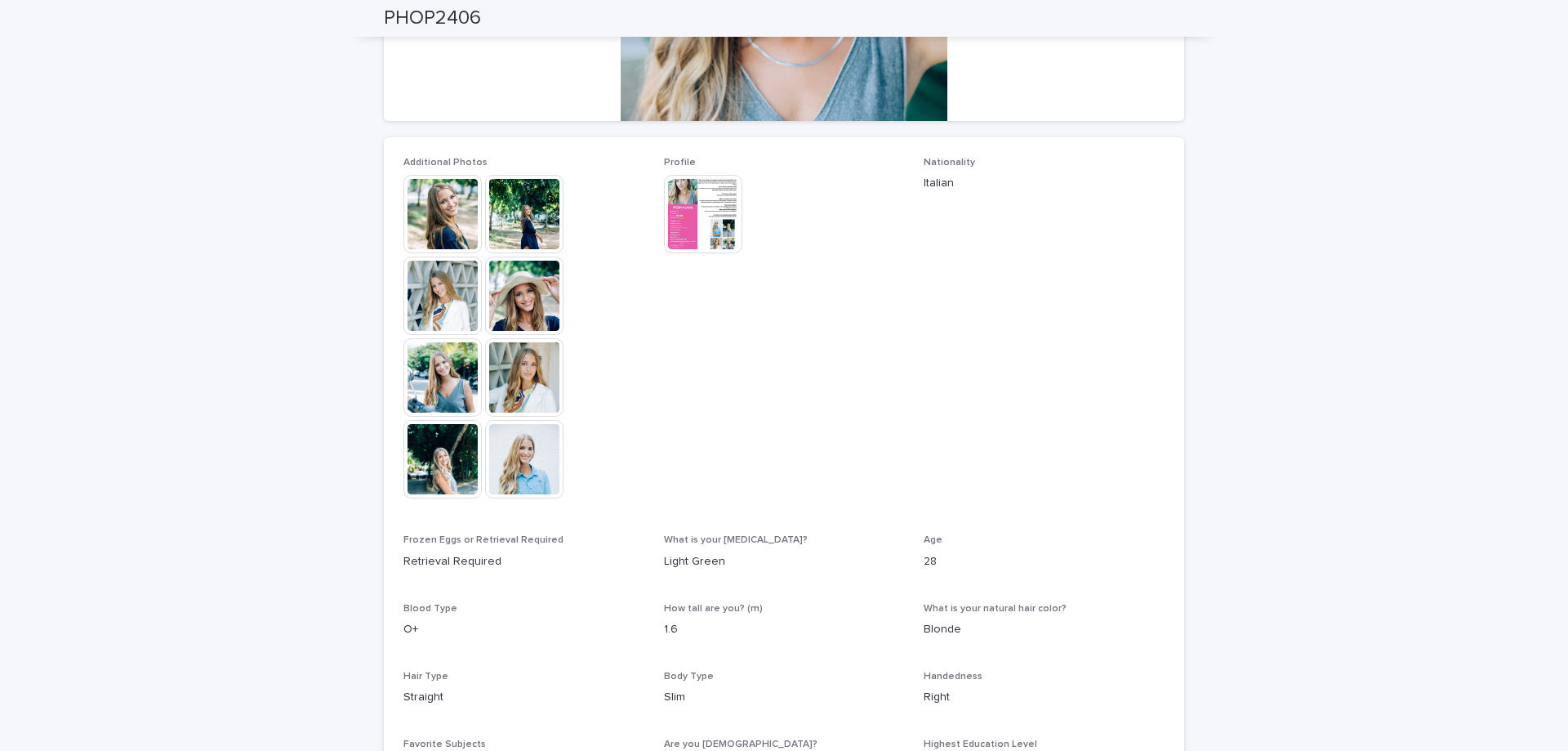
scroll to position [0, 0]
